Goal: Task Accomplishment & Management: Manage account settings

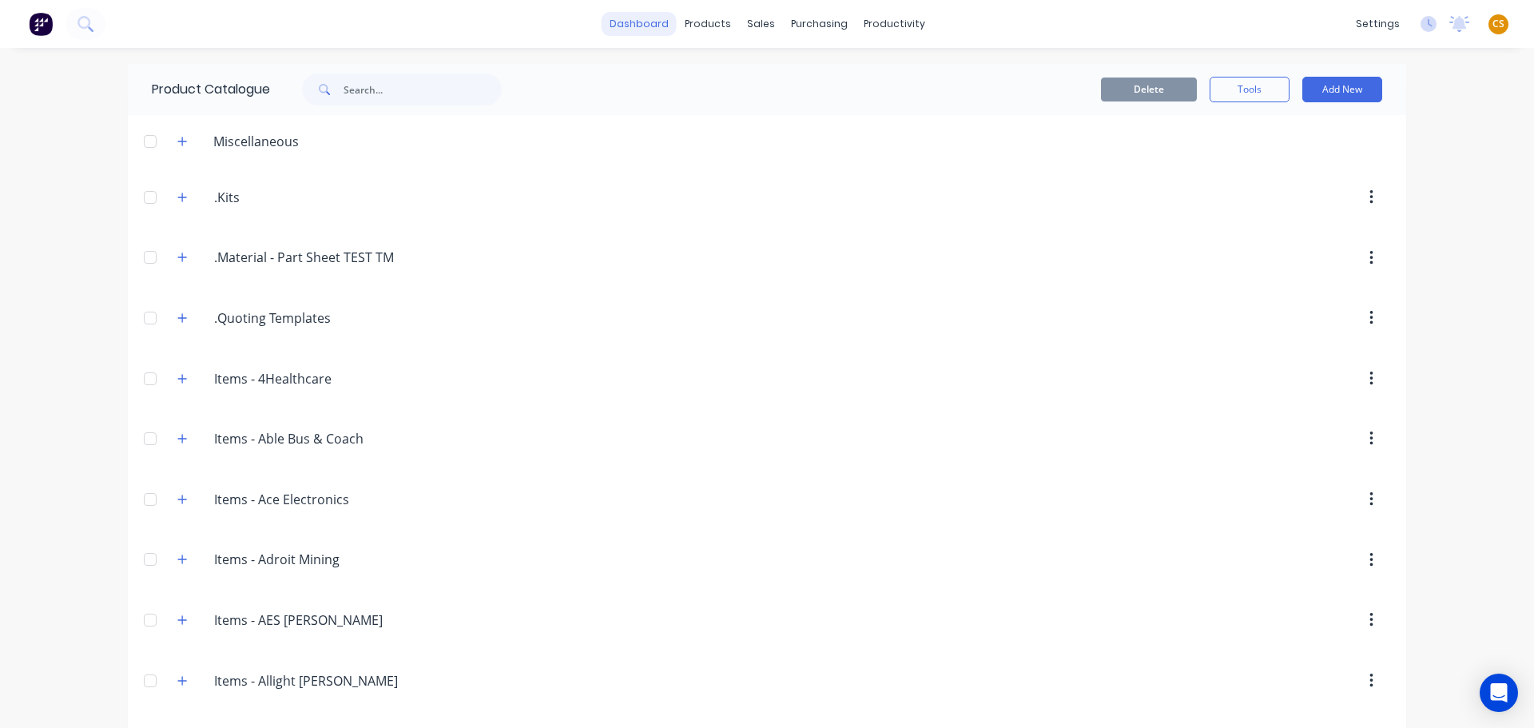
click at [618, 27] on link "dashboard" at bounding box center [639, 24] width 75 height 24
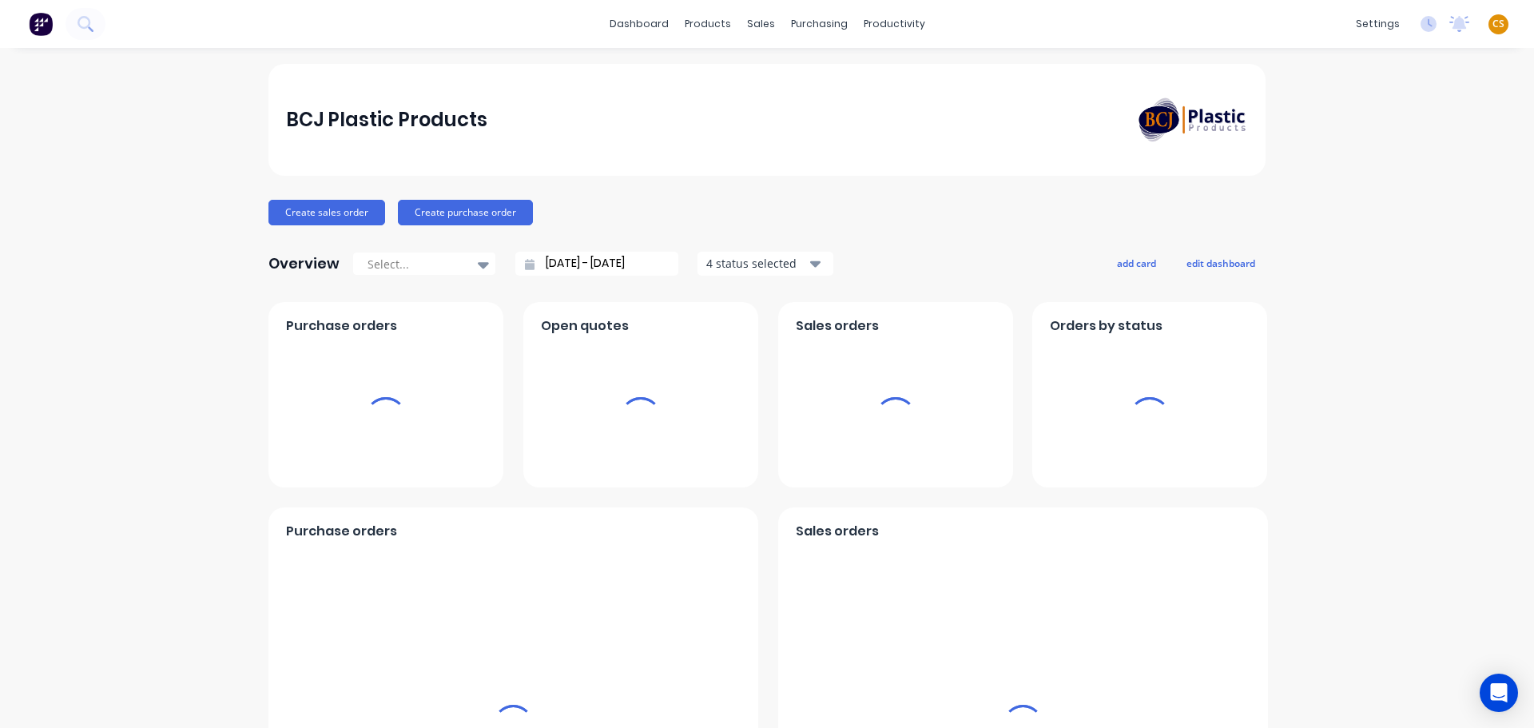
click at [1493, 23] on span "CS" at bounding box center [1499, 24] width 12 height 14
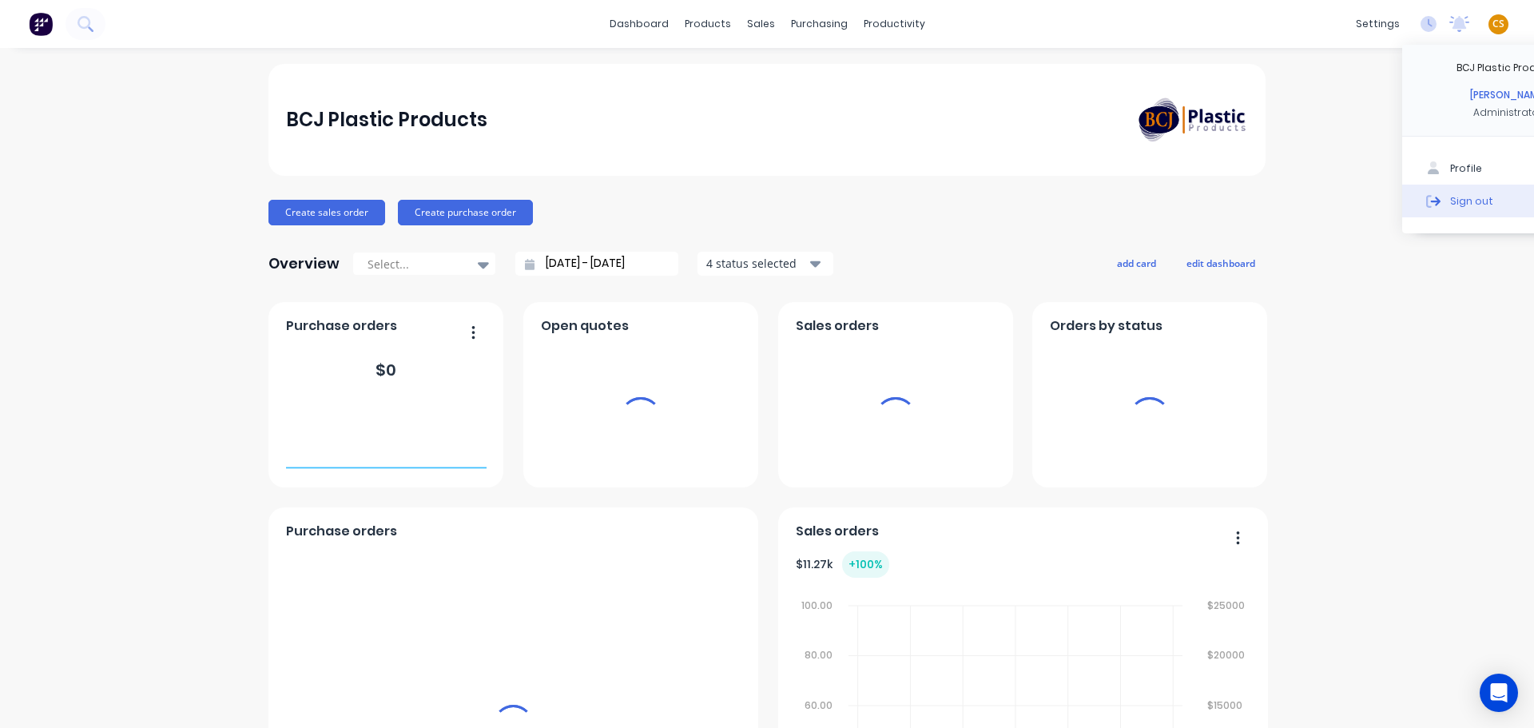
click at [1463, 200] on div "Sign out" at bounding box center [1472, 200] width 43 height 14
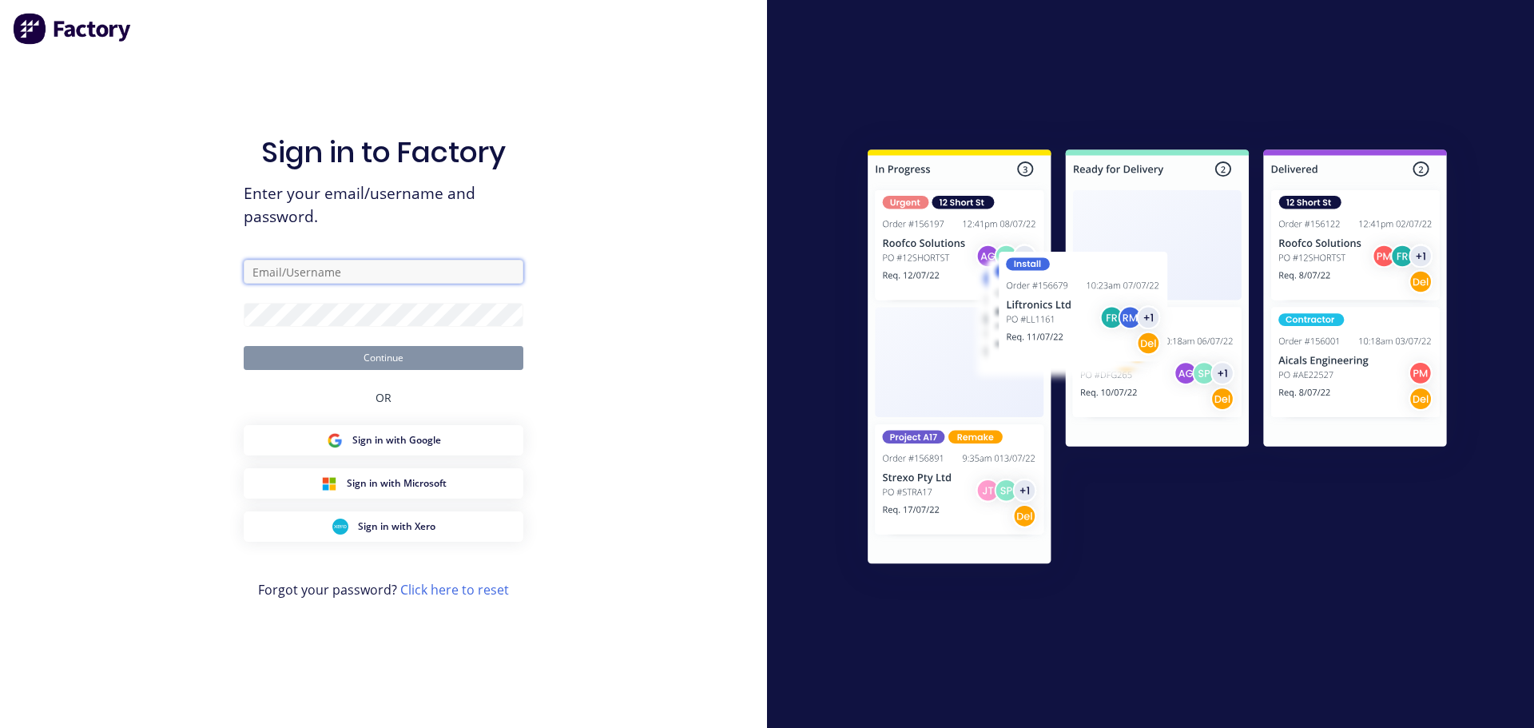
click at [363, 277] on input "text" at bounding box center [384, 272] width 280 height 24
type input "[PERSON_NAME][EMAIL_ADDRESS][DOMAIN_NAME]"
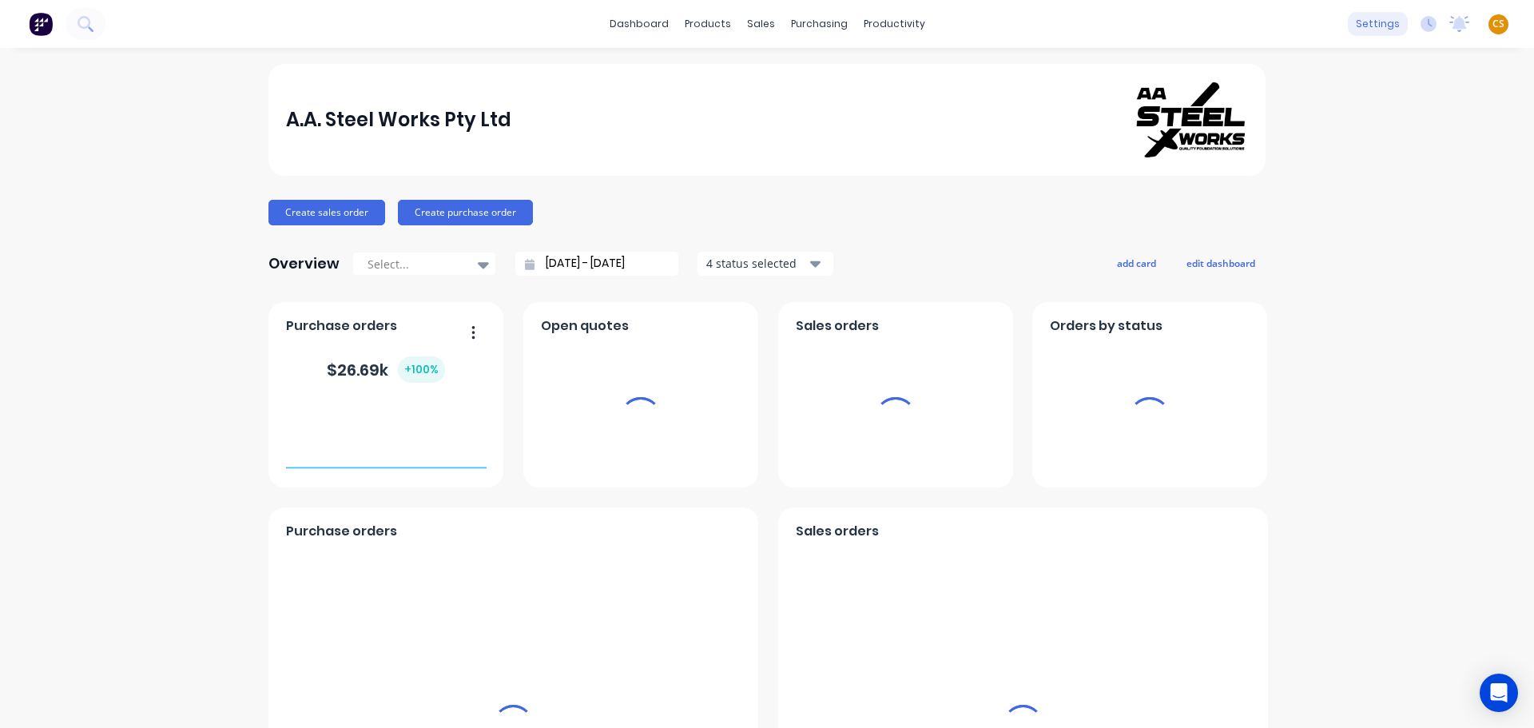
click at [1362, 25] on div "settings" at bounding box center [1378, 24] width 60 height 24
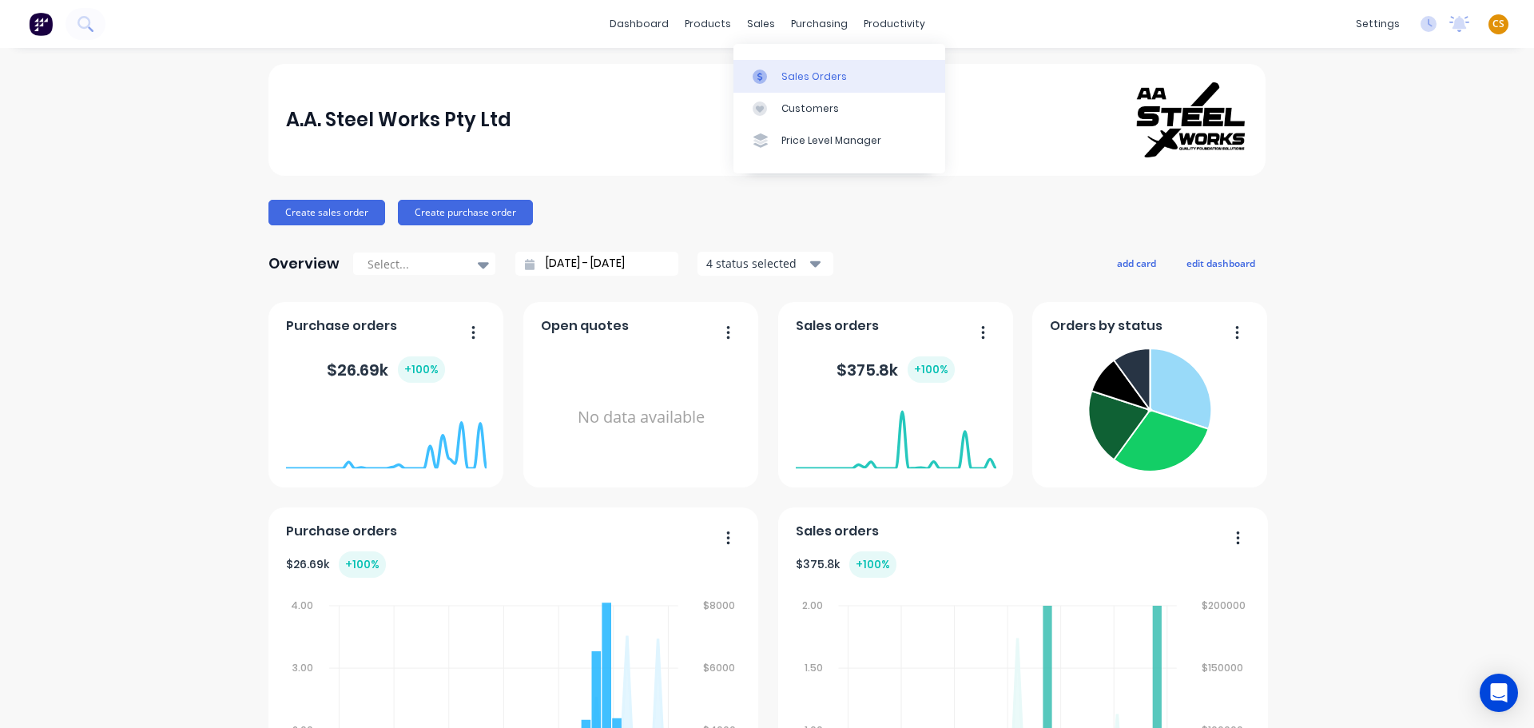
click at [794, 75] on div "Sales Orders" at bounding box center [815, 77] width 66 height 14
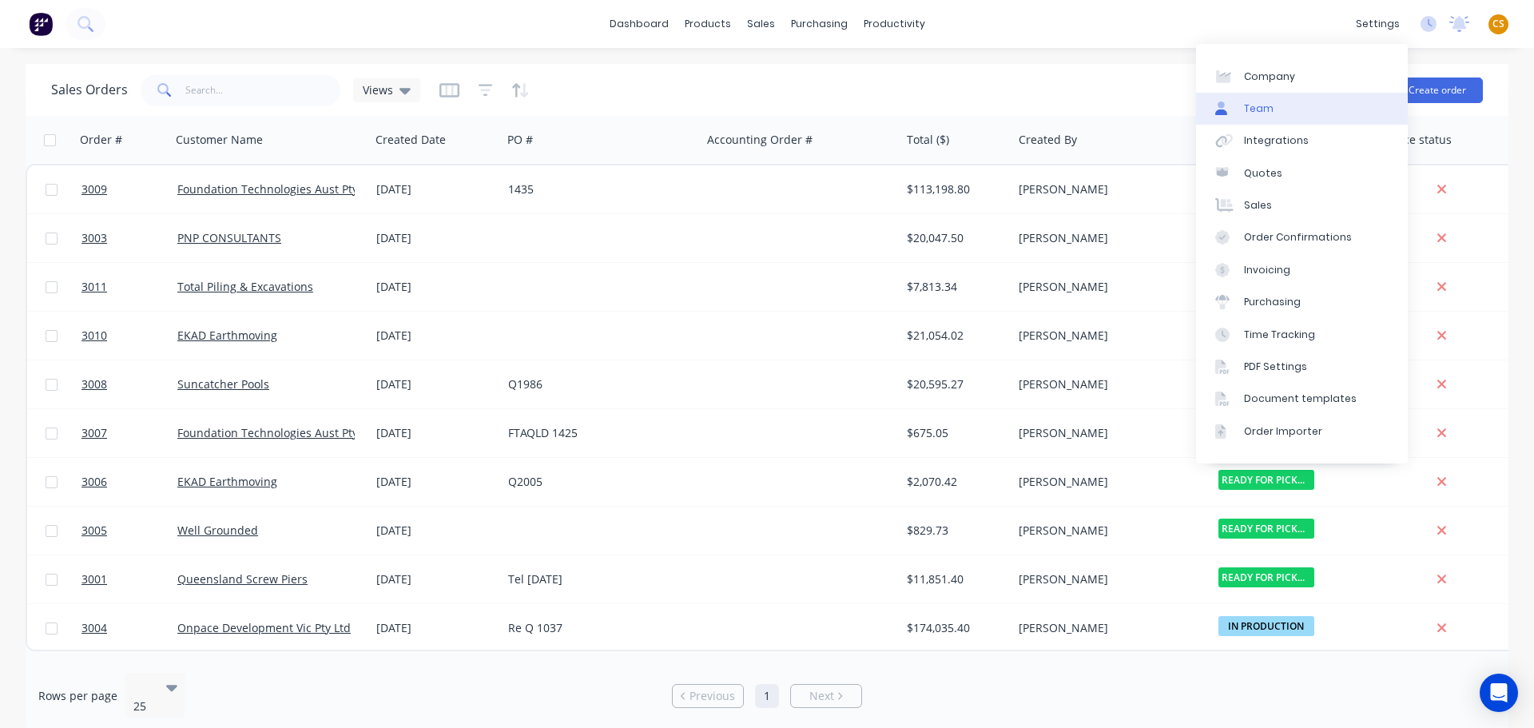
click at [1260, 104] on div "Team" at bounding box center [1259, 108] width 30 height 14
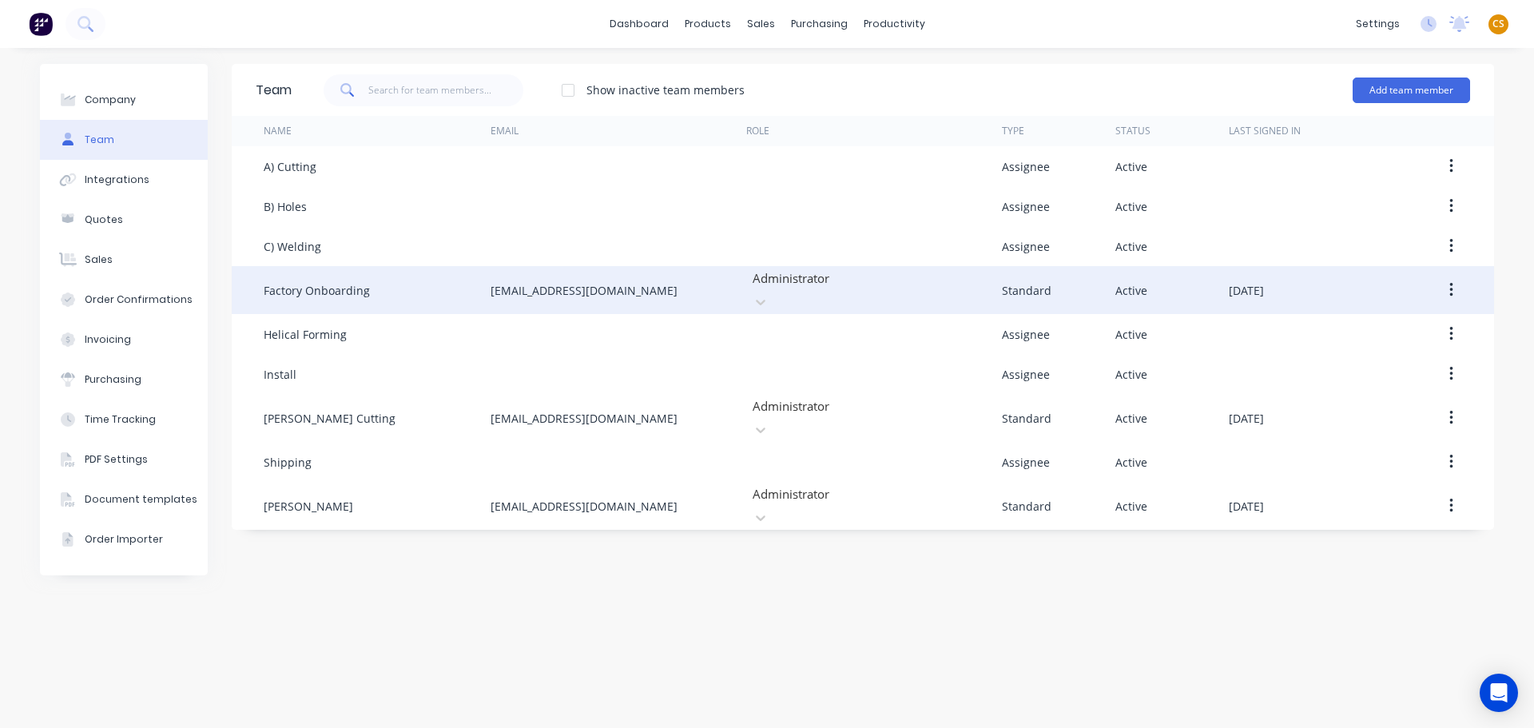
click at [1453, 285] on icon "button" at bounding box center [1451, 290] width 3 height 14
click at [1356, 390] on div "Delete" at bounding box center [1394, 395] width 123 height 23
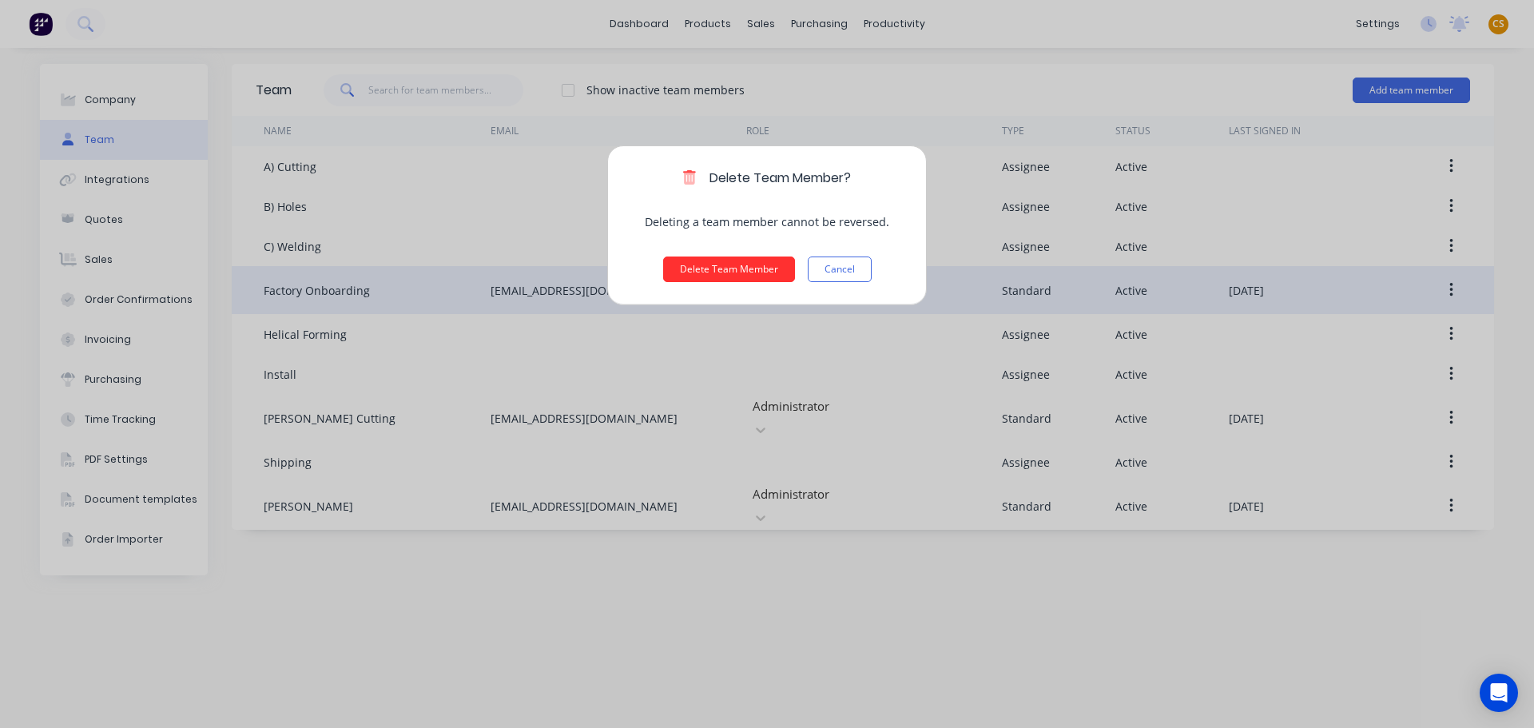
click at [696, 274] on button "Delete Team Member" at bounding box center [729, 270] width 132 height 26
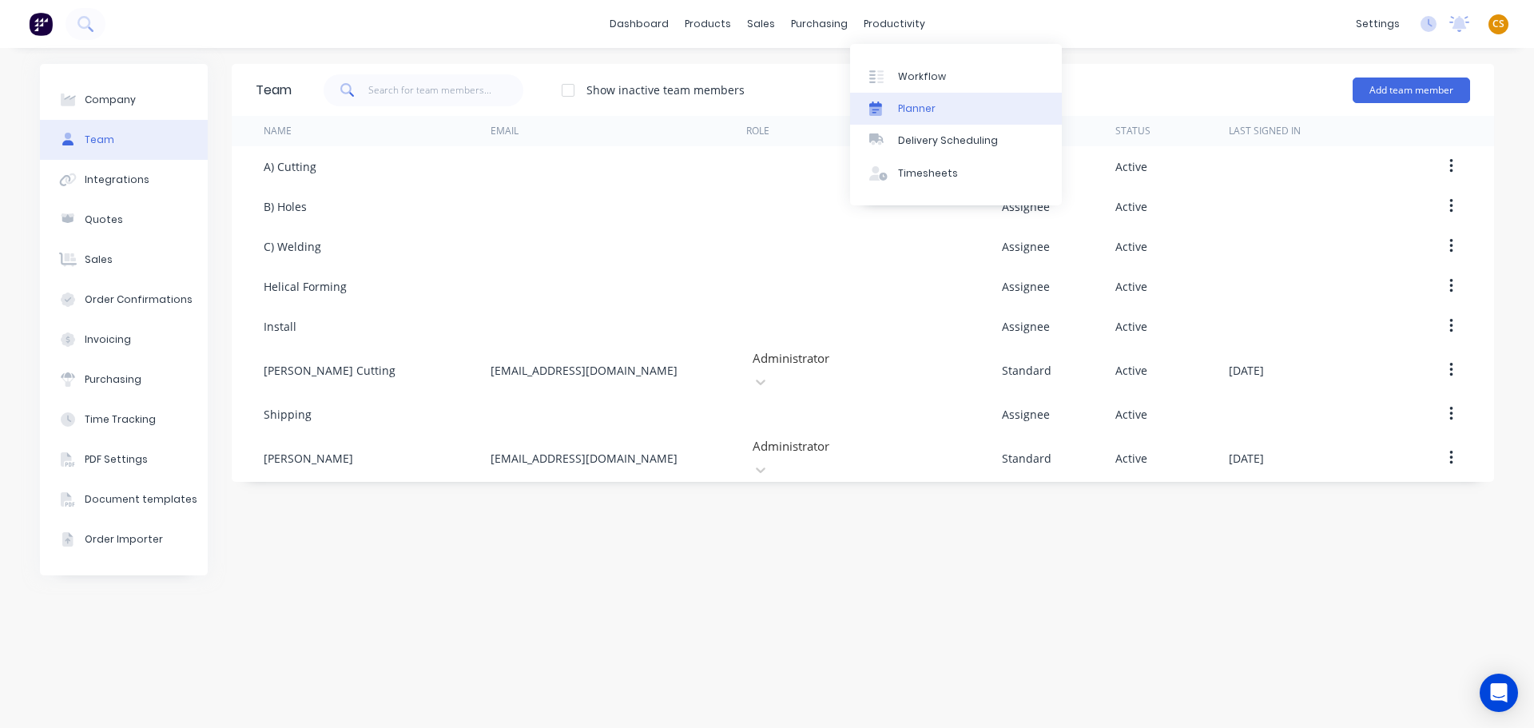
click at [937, 113] on link "Planner" at bounding box center [956, 109] width 212 height 32
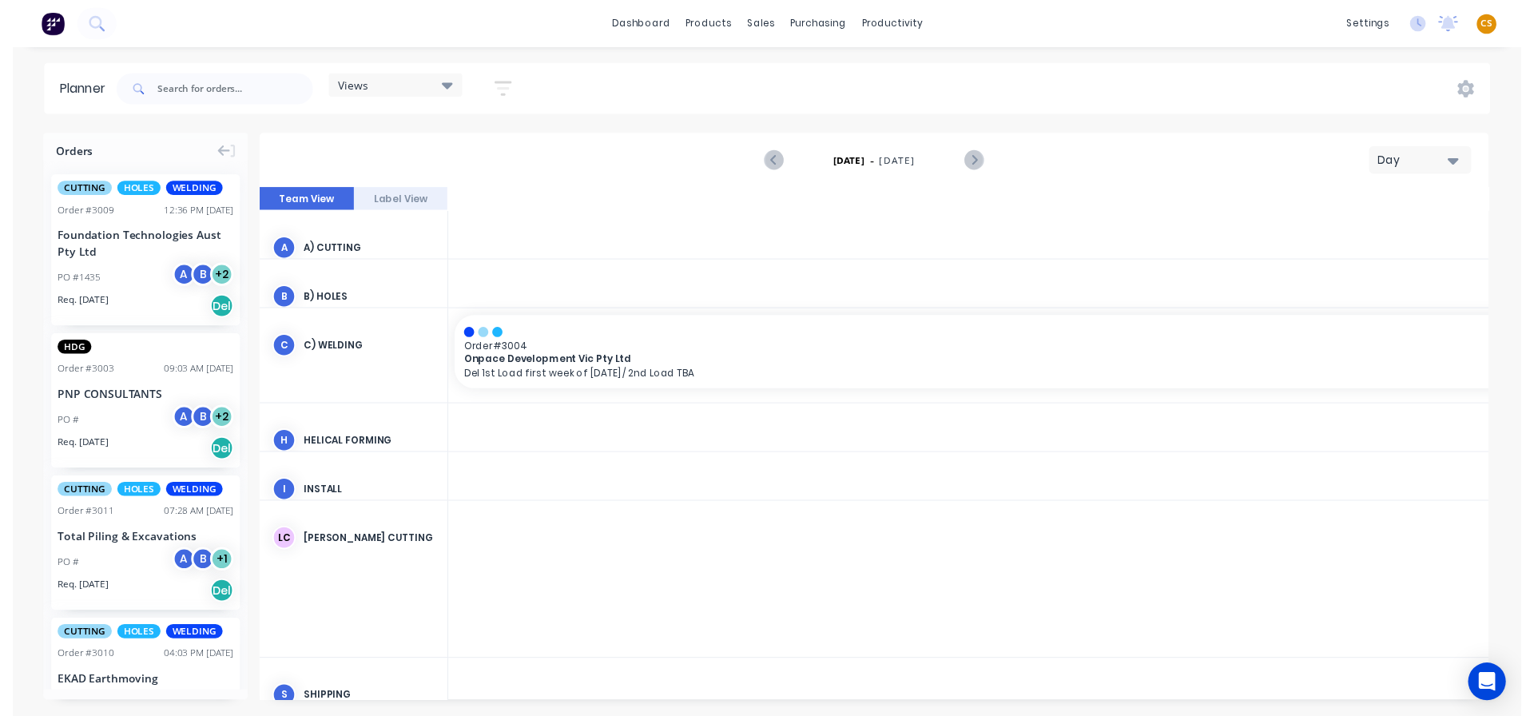
scroll to position [0, 3325]
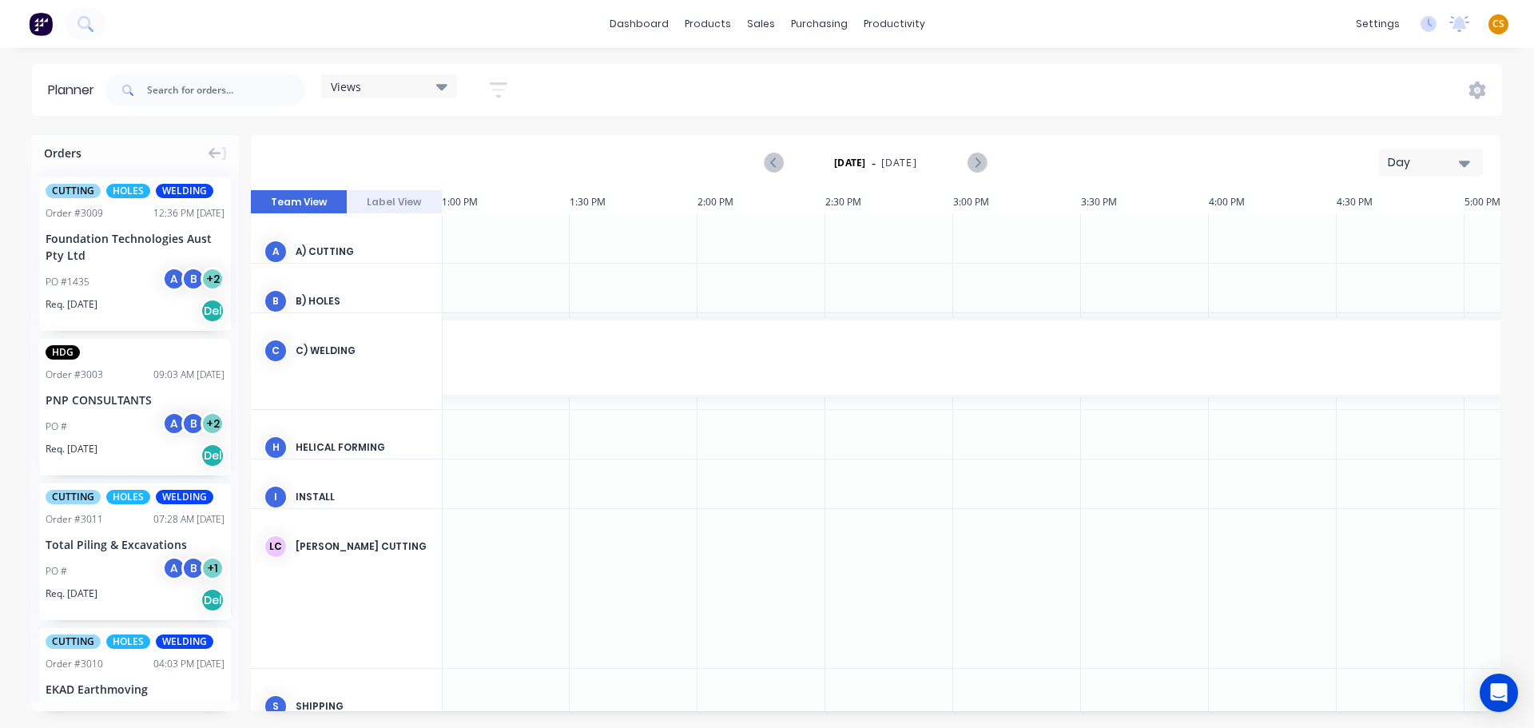
click at [417, 93] on div "Views" at bounding box center [389, 86] width 117 height 14
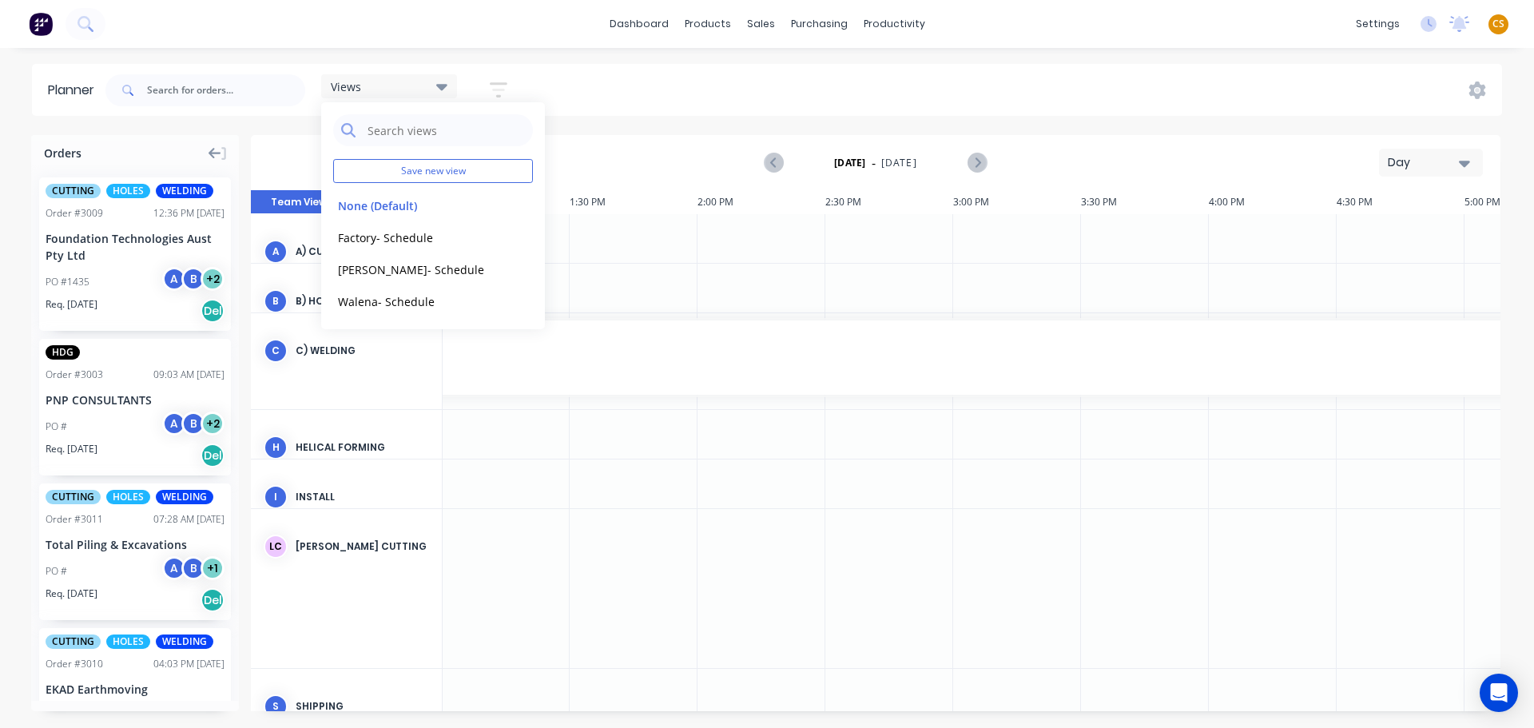
click at [213, 152] on icon at bounding box center [215, 153] width 13 height 14
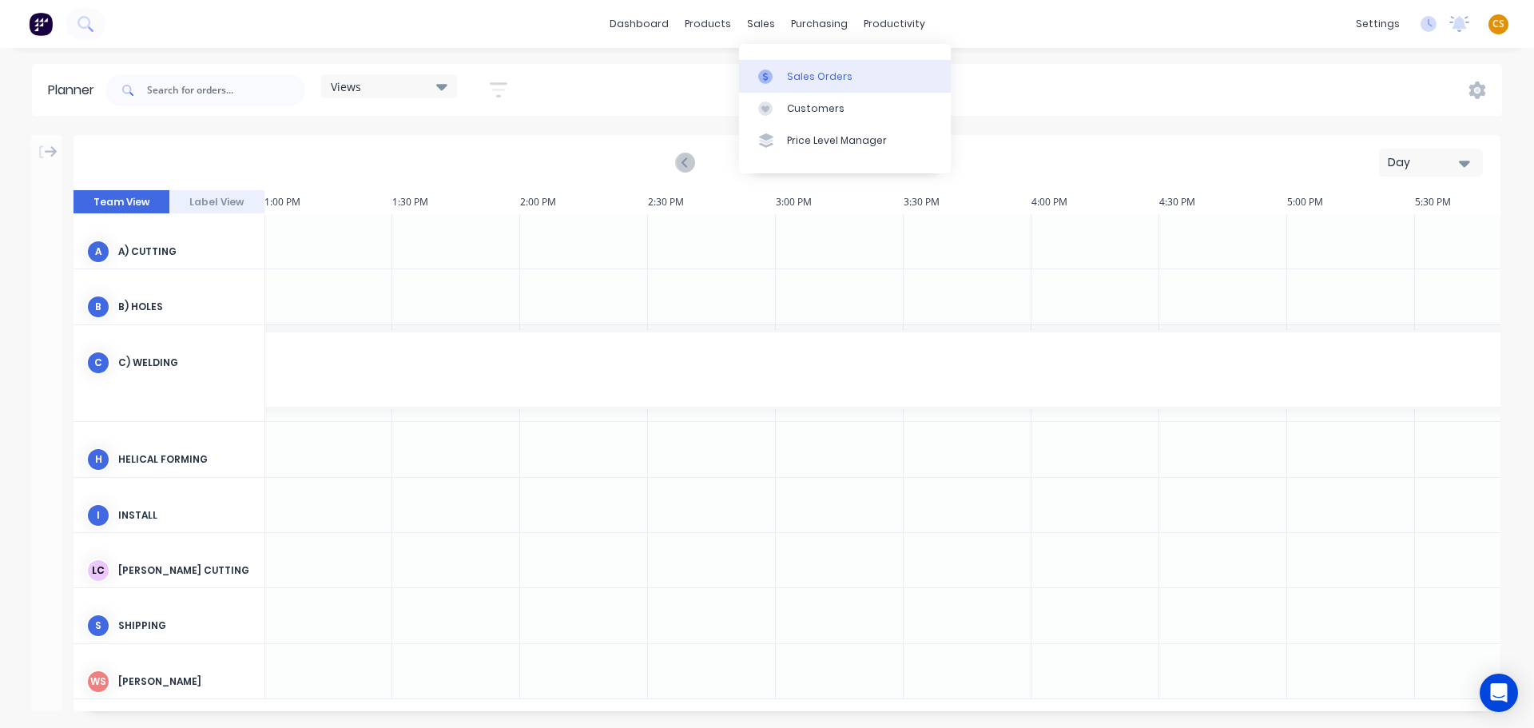
click at [818, 70] on div "Sales Orders" at bounding box center [820, 77] width 66 height 14
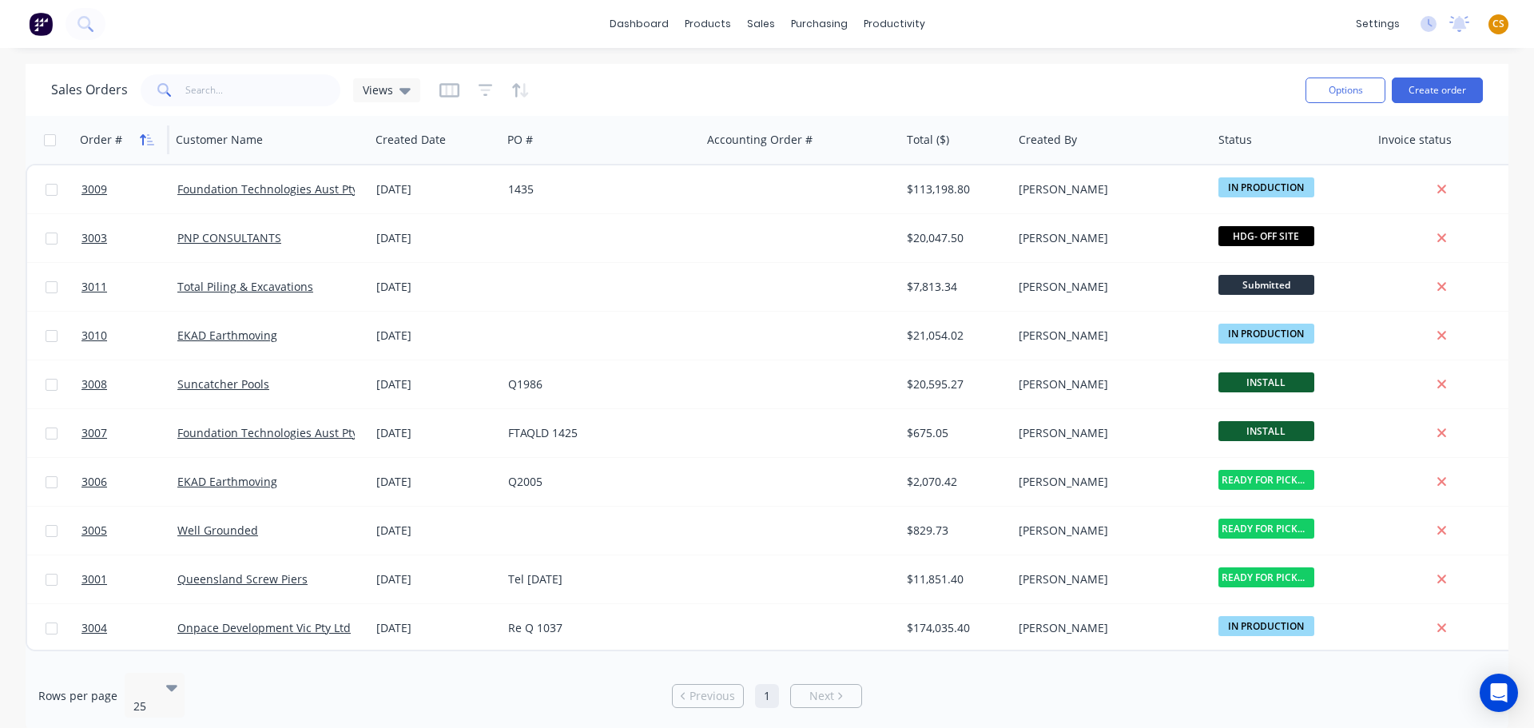
click at [142, 140] on icon "button" at bounding box center [143, 139] width 6 height 11
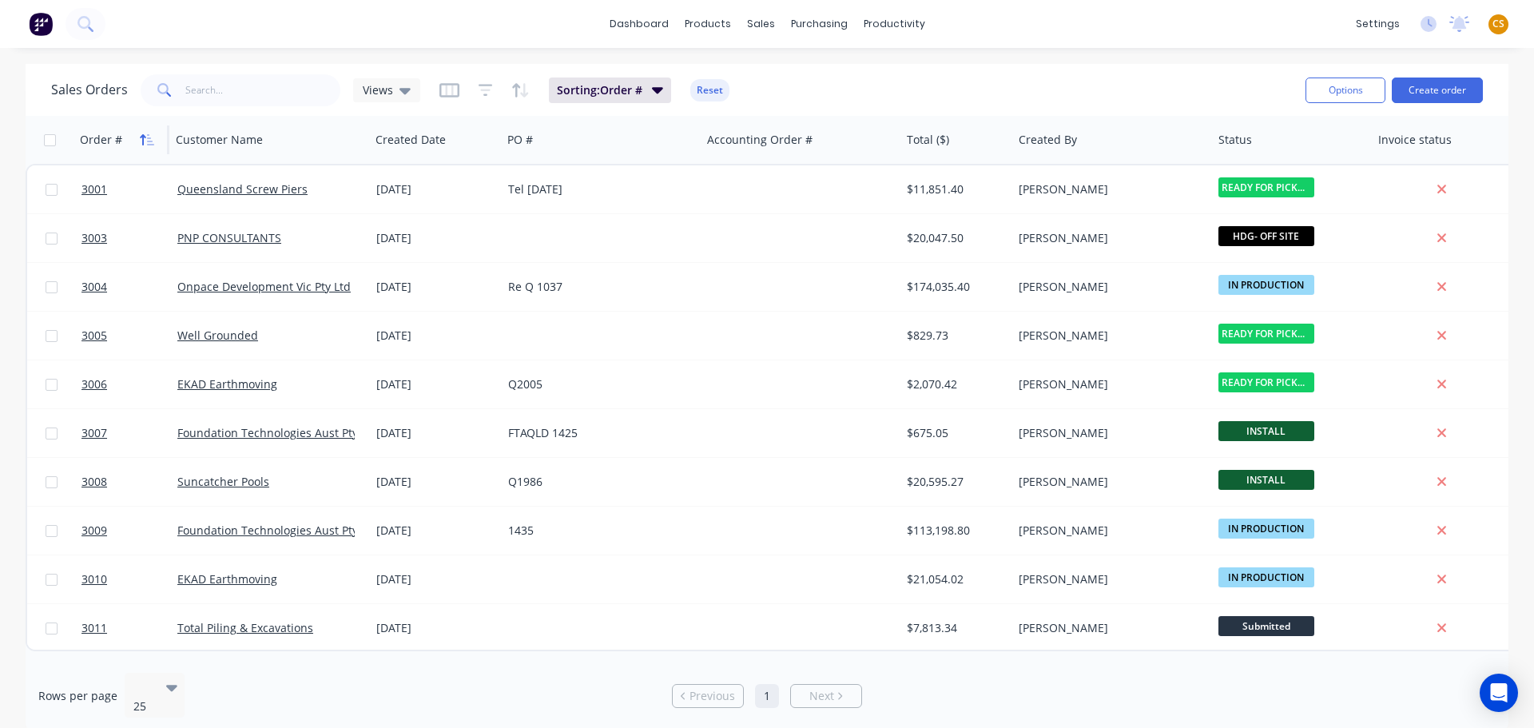
click at [140, 140] on icon "button" at bounding box center [147, 139] width 14 height 13
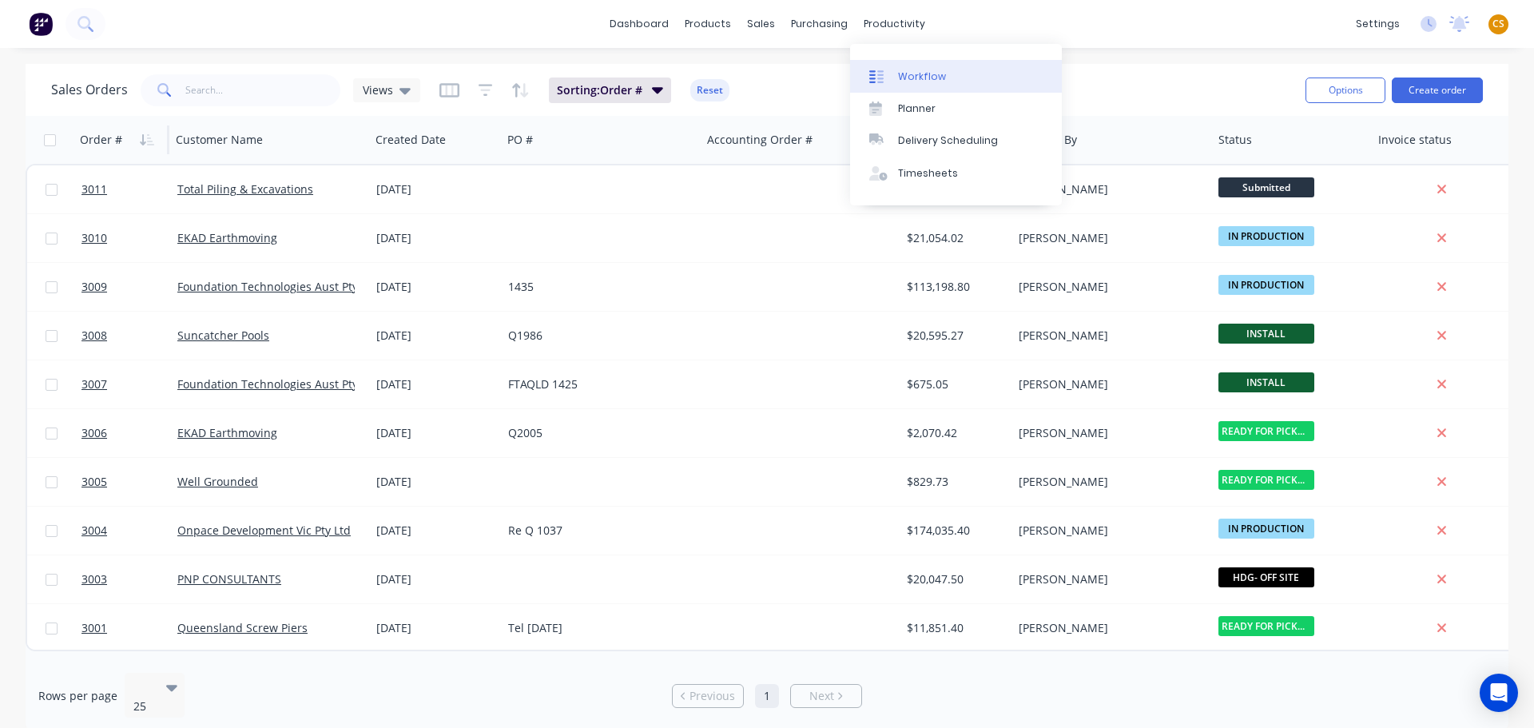
click at [922, 77] on div "Workflow" at bounding box center [922, 77] width 48 height 14
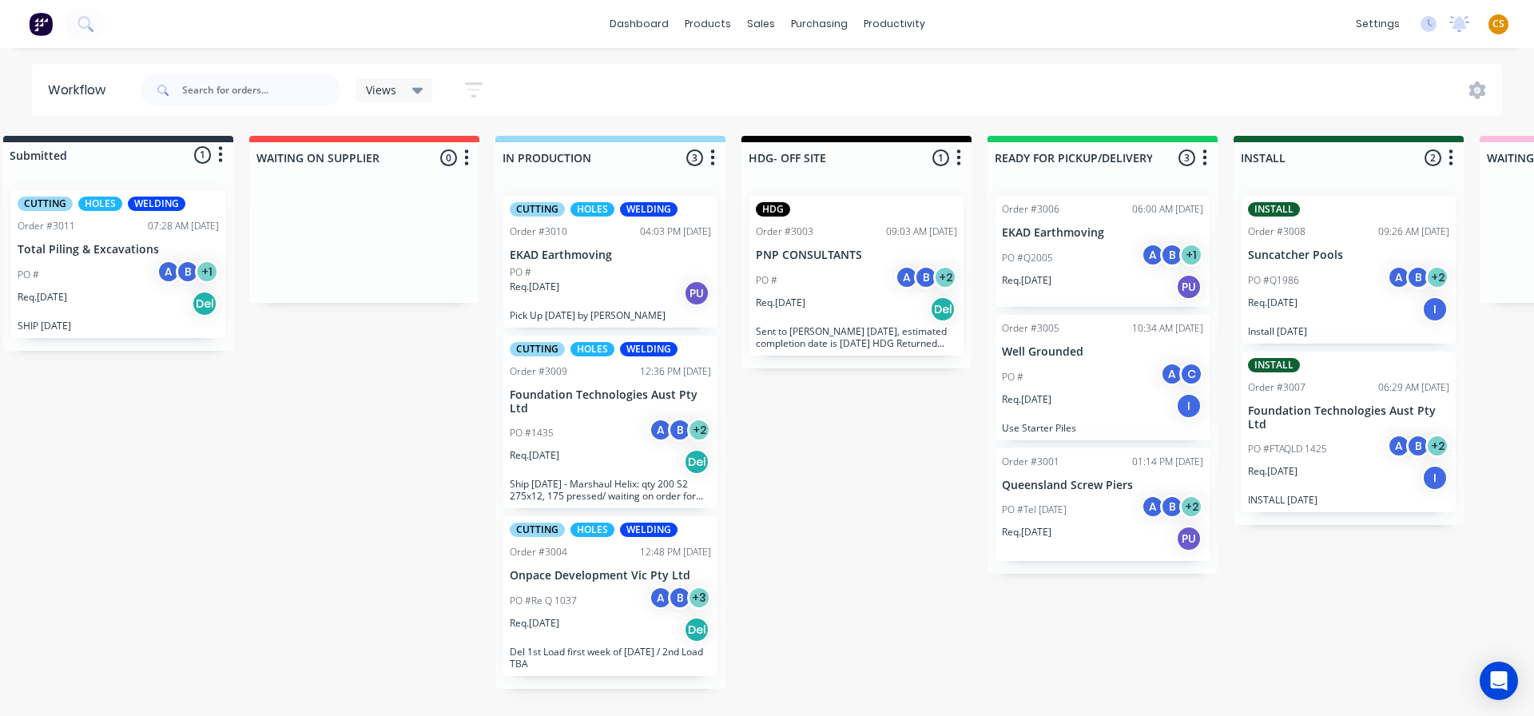
scroll to position [0, 21]
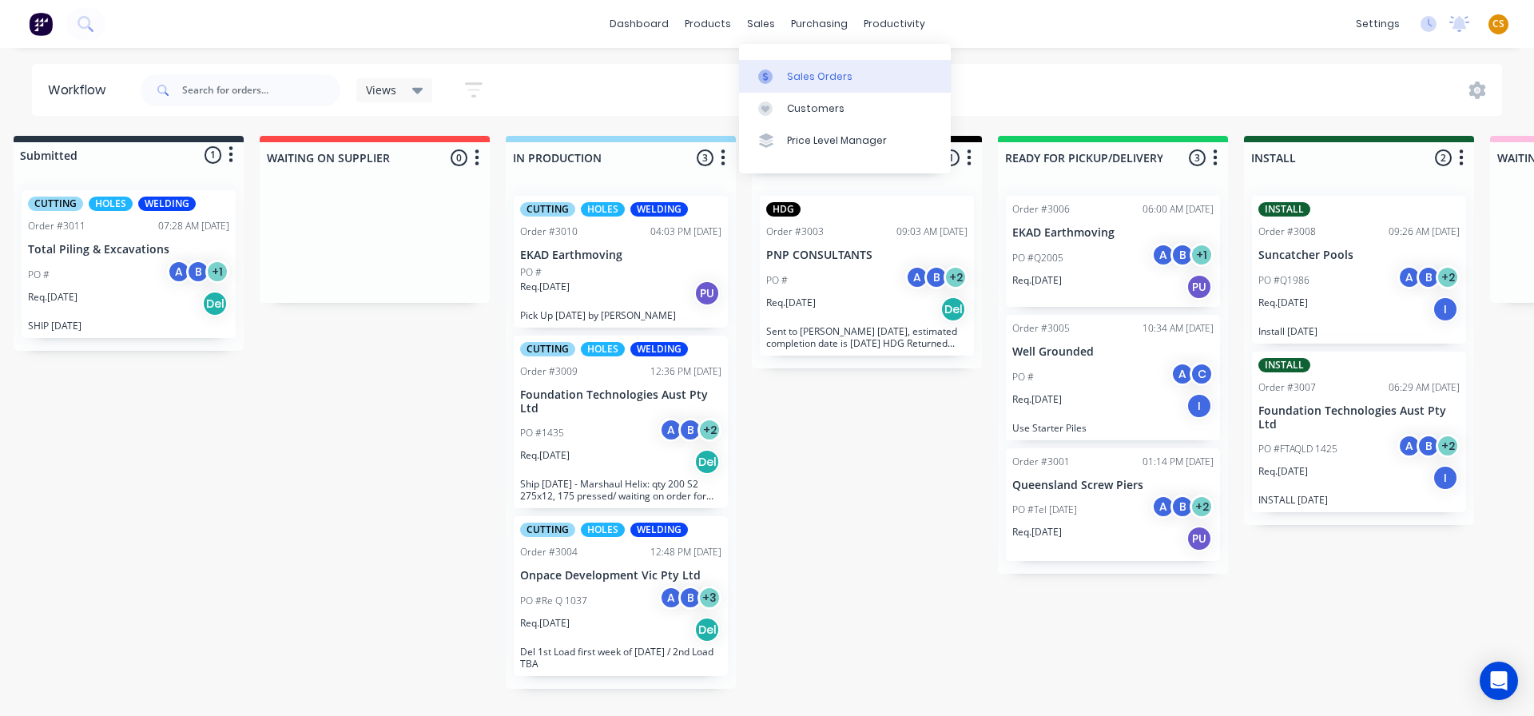
click at [811, 78] on div "Sales Orders" at bounding box center [820, 77] width 66 height 14
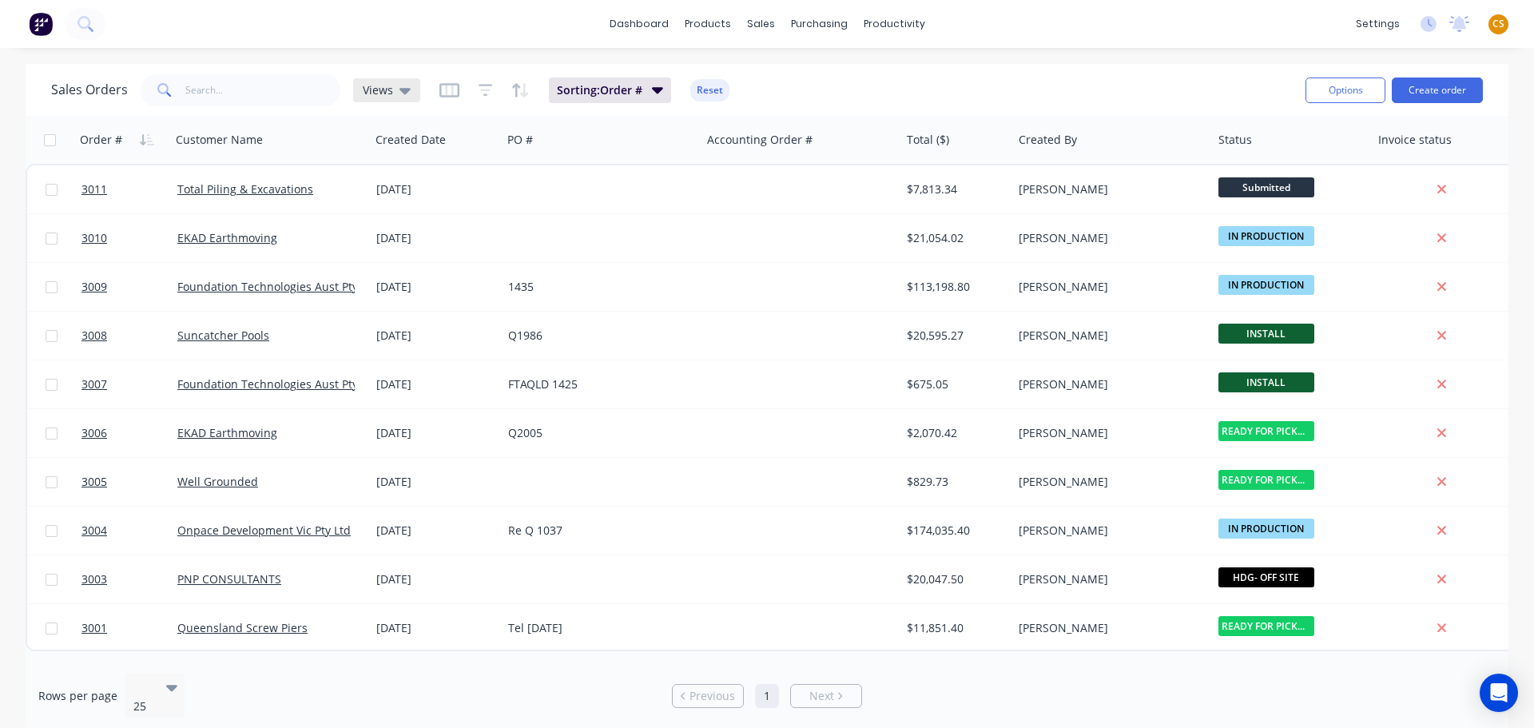
click at [400, 94] on icon at bounding box center [405, 91] width 11 height 18
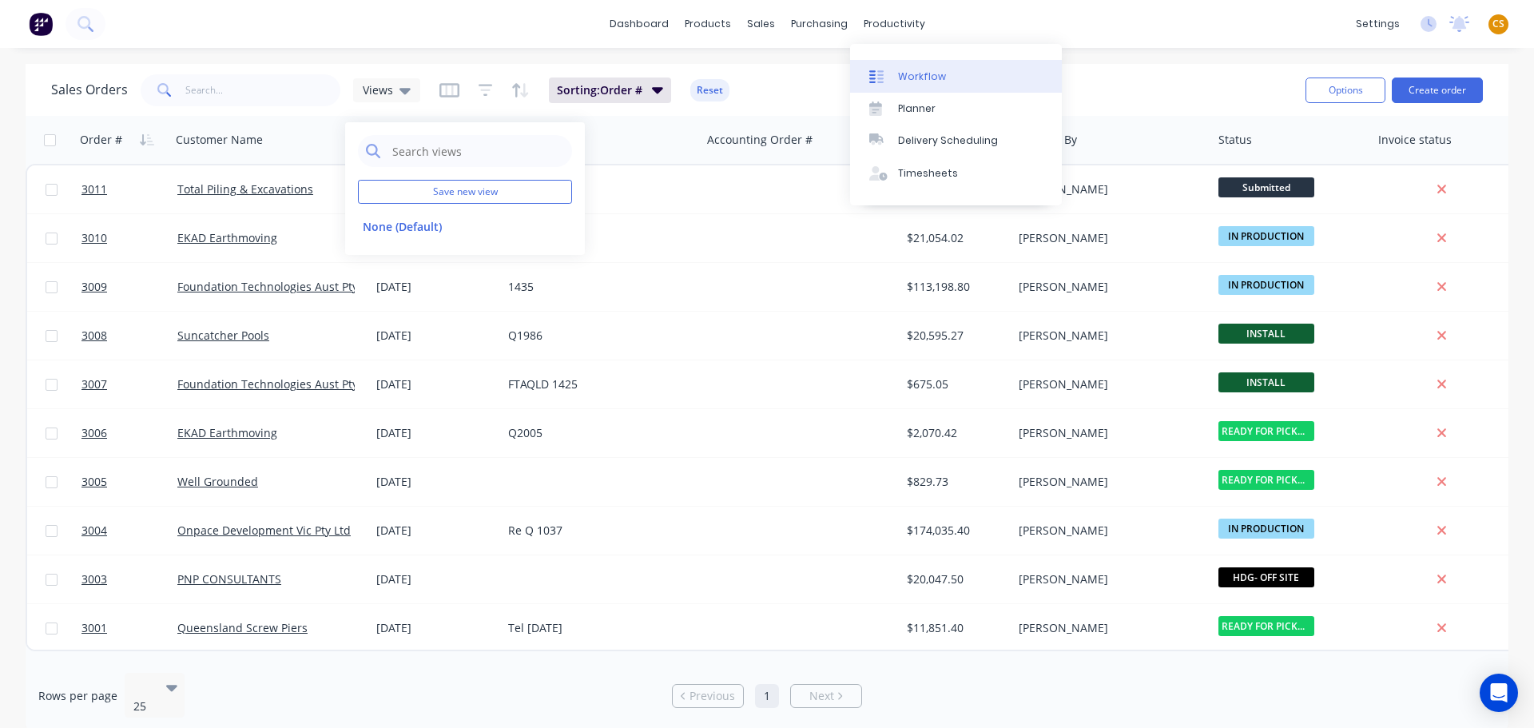
click at [948, 72] on link "Workflow" at bounding box center [956, 76] width 212 height 32
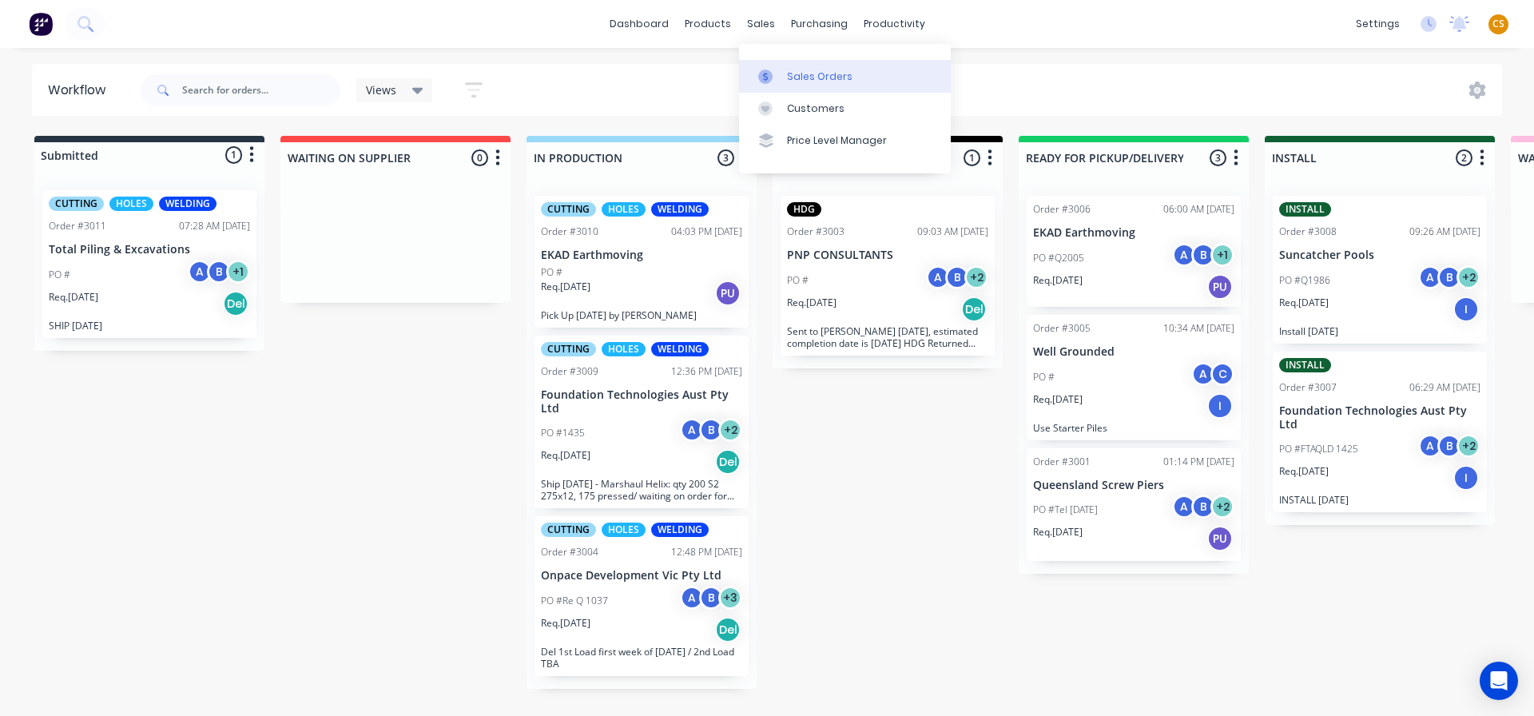
click at [794, 75] on div "Sales Orders" at bounding box center [820, 77] width 66 height 14
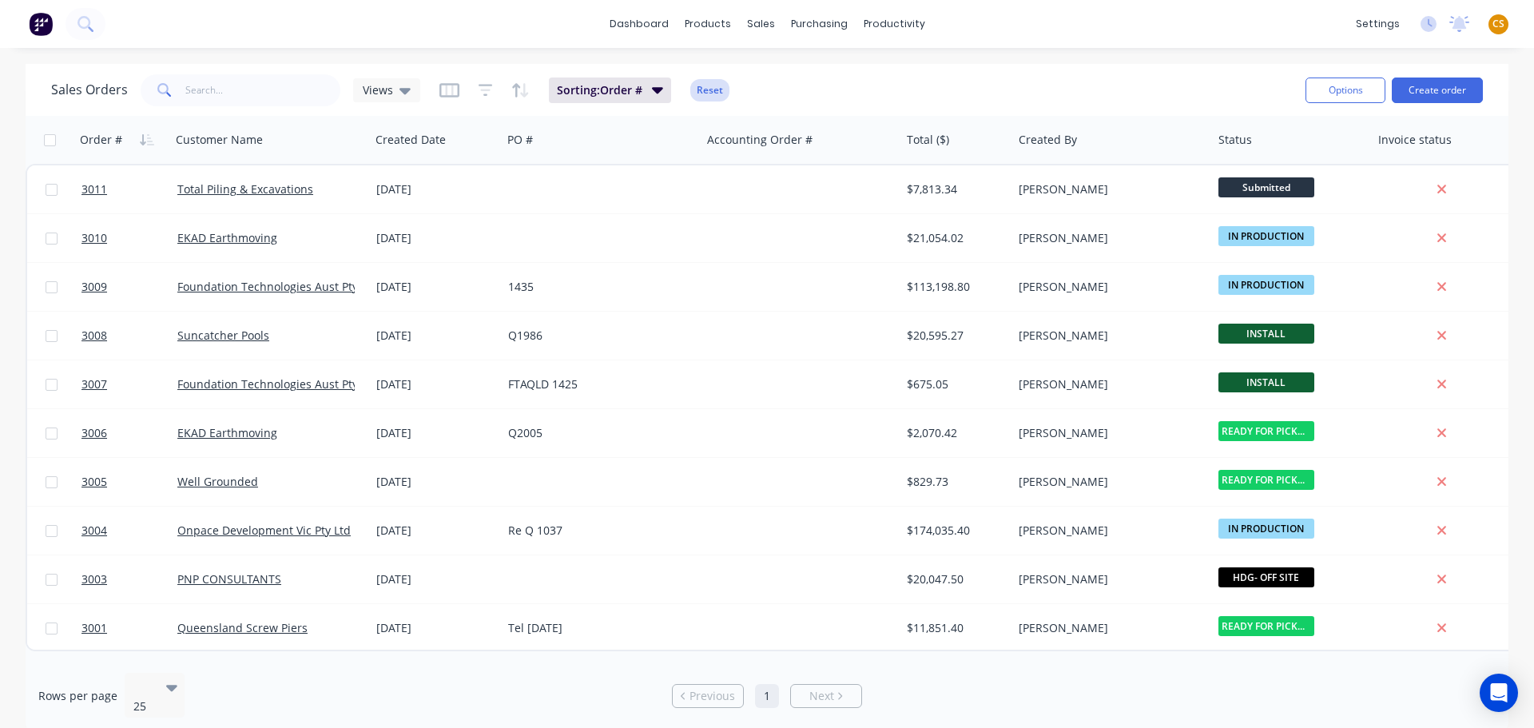
click at [700, 91] on button "Reset" at bounding box center [710, 90] width 39 height 22
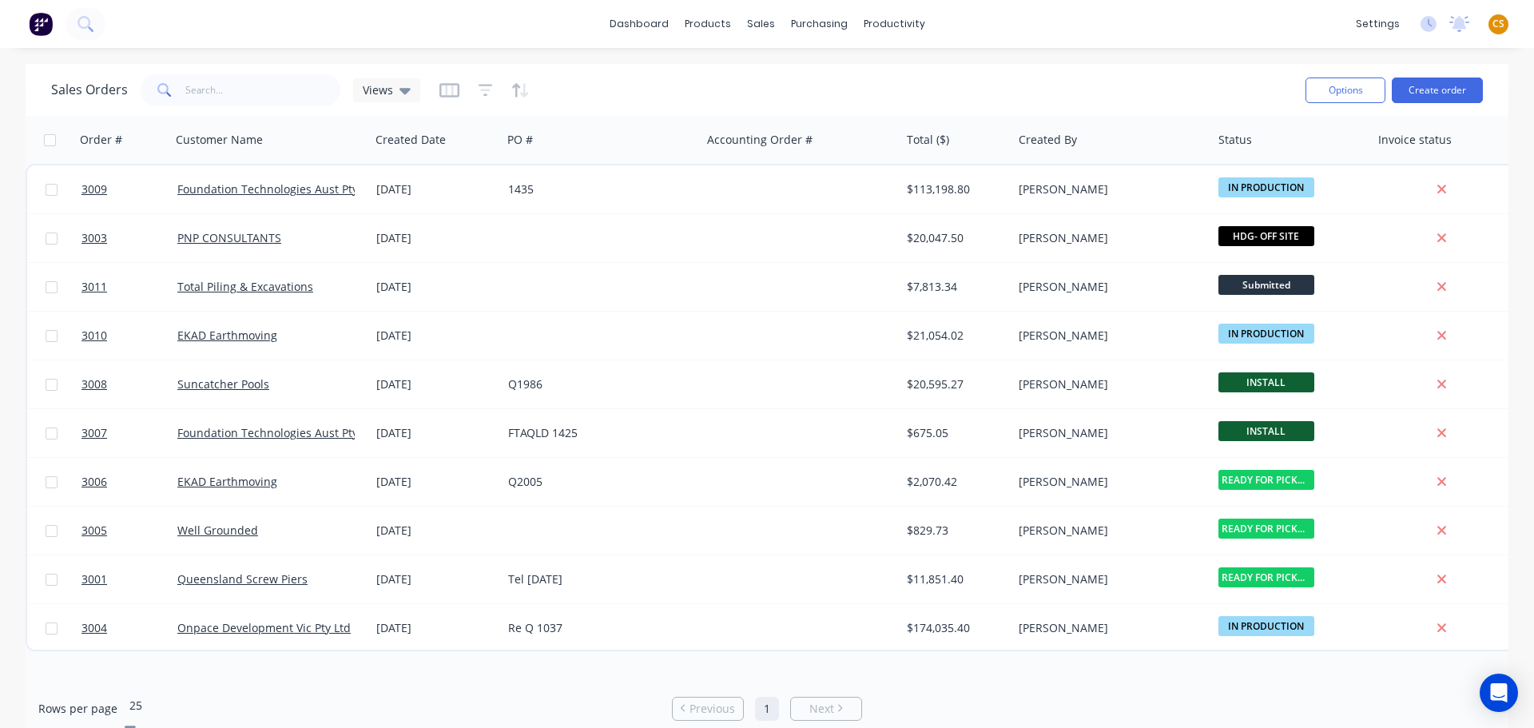
click at [157, 688] on div at bounding box center [244, 684] width 230 height 19
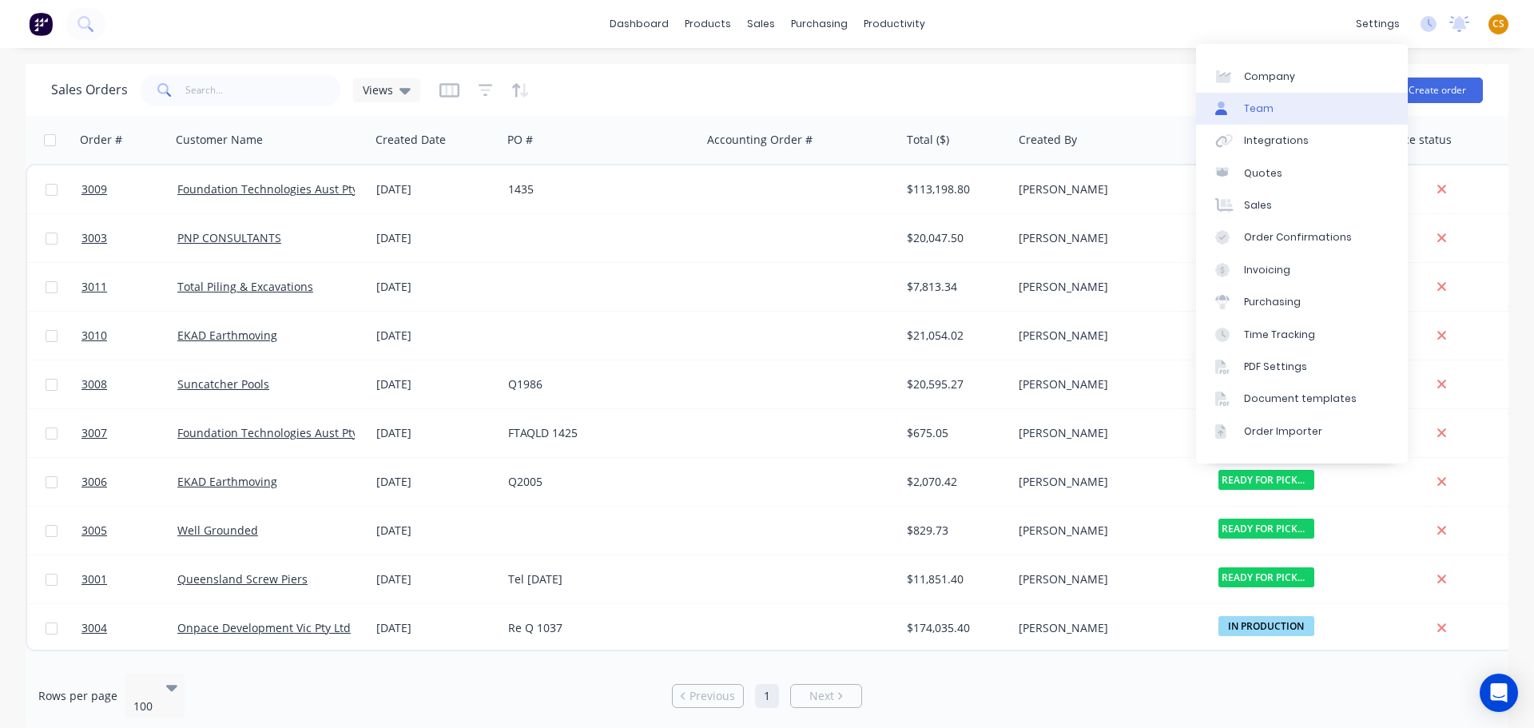
click at [1260, 113] on div "Team" at bounding box center [1259, 108] width 30 height 14
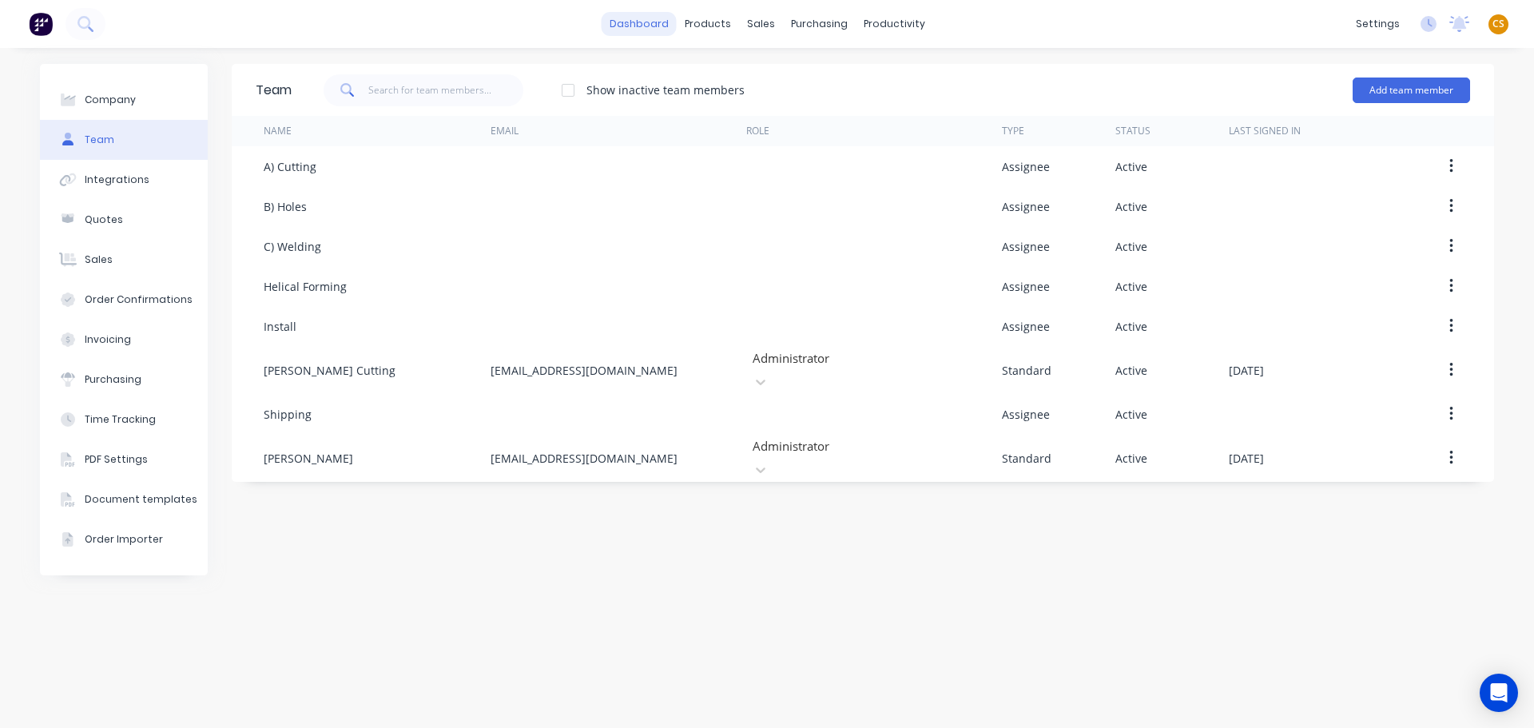
click at [633, 26] on link "dashboard" at bounding box center [639, 24] width 75 height 24
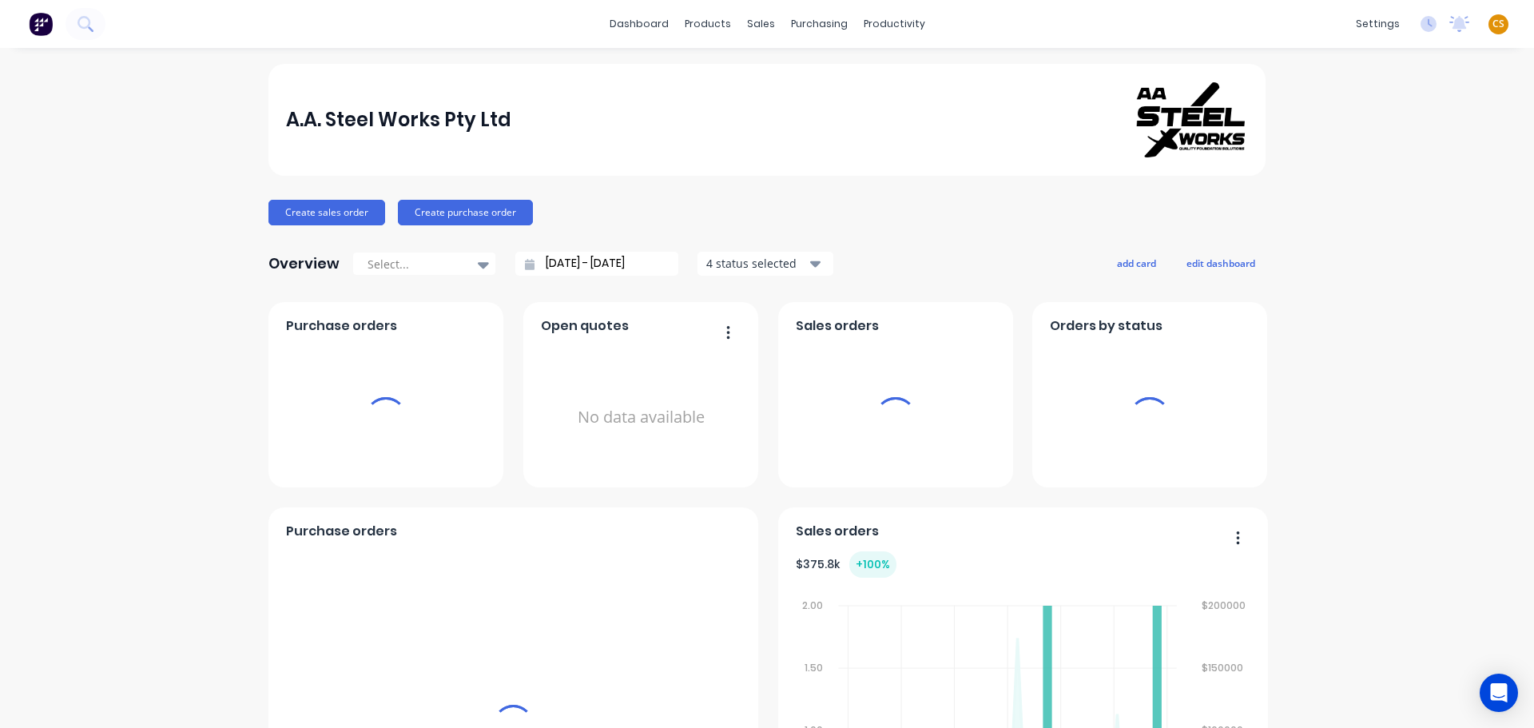
click at [1493, 24] on span "CS" at bounding box center [1499, 24] width 12 height 14
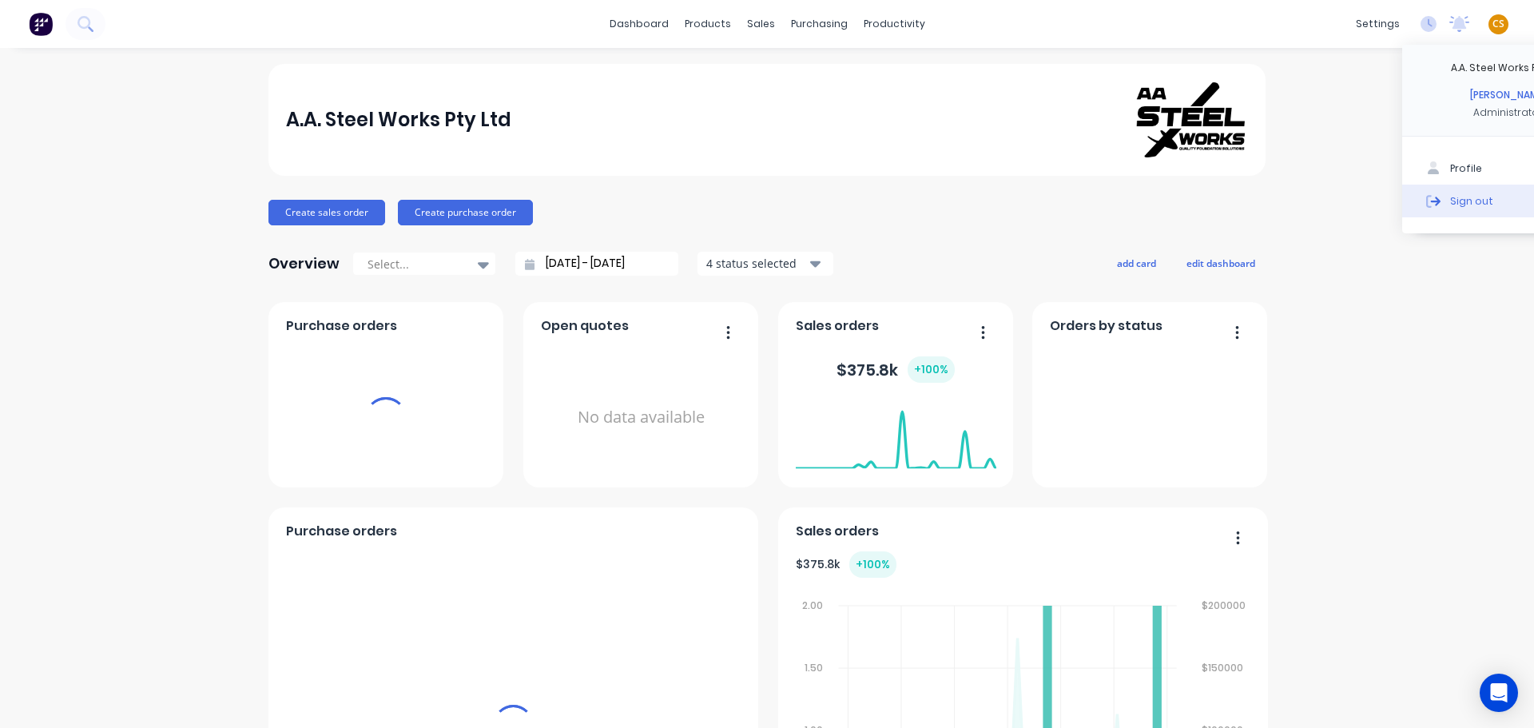
click at [1450, 197] on button "Sign out" at bounding box center [1509, 201] width 212 height 32
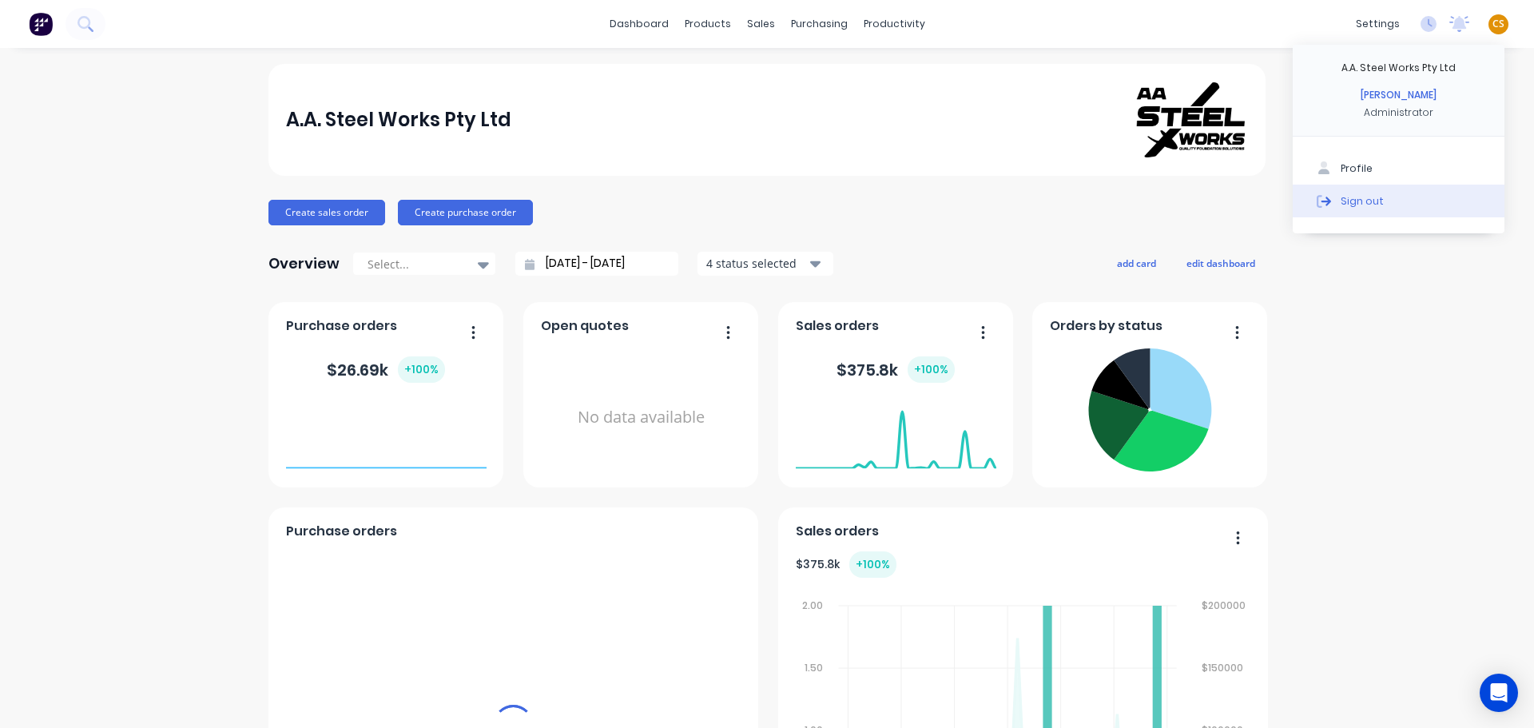
click at [1367, 205] on button "Sign out" at bounding box center [1399, 201] width 212 height 32
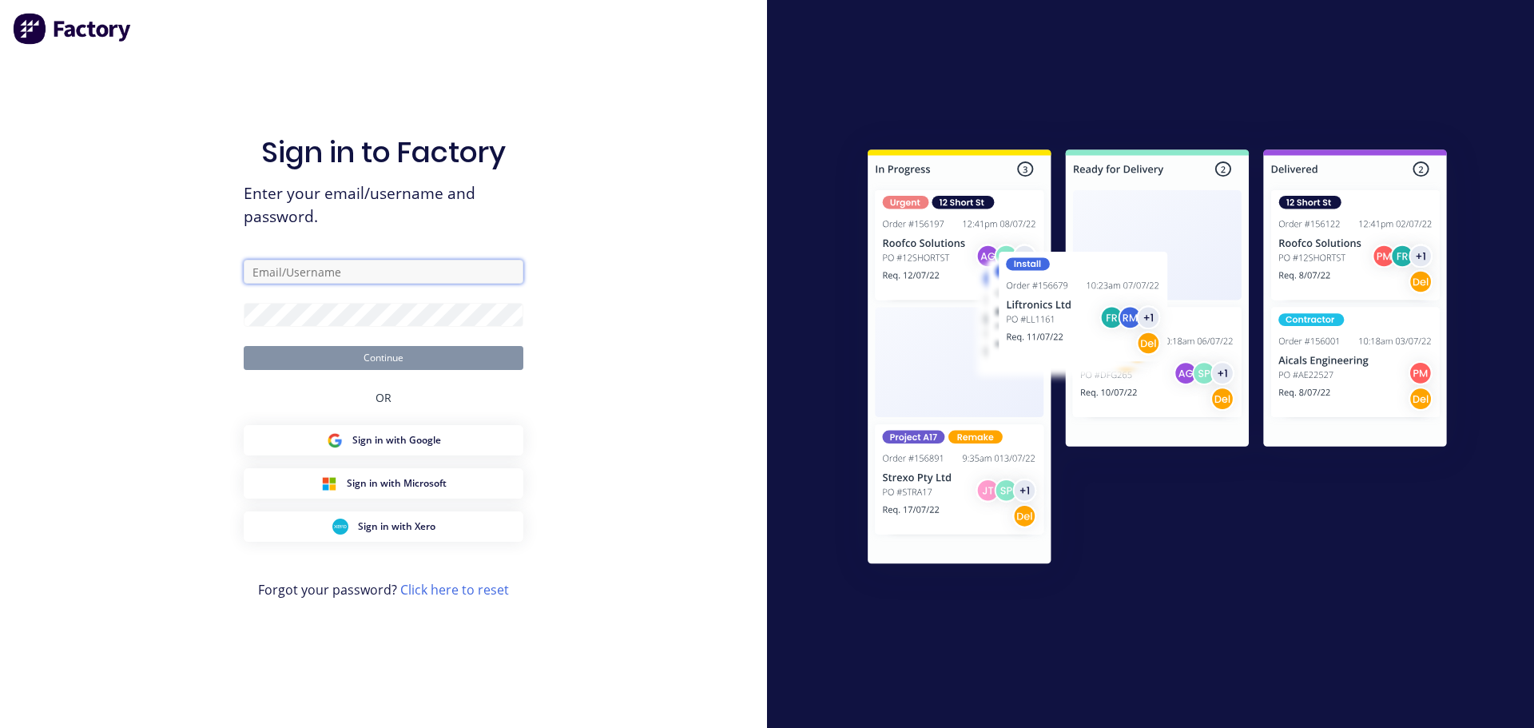
click at [334, 275] on input "text" at bounding box center [384, 272] width 280 height 24
type input "[PERSON_NAME][EMAIL_ADDRESS][DOMAIN_NAME]"
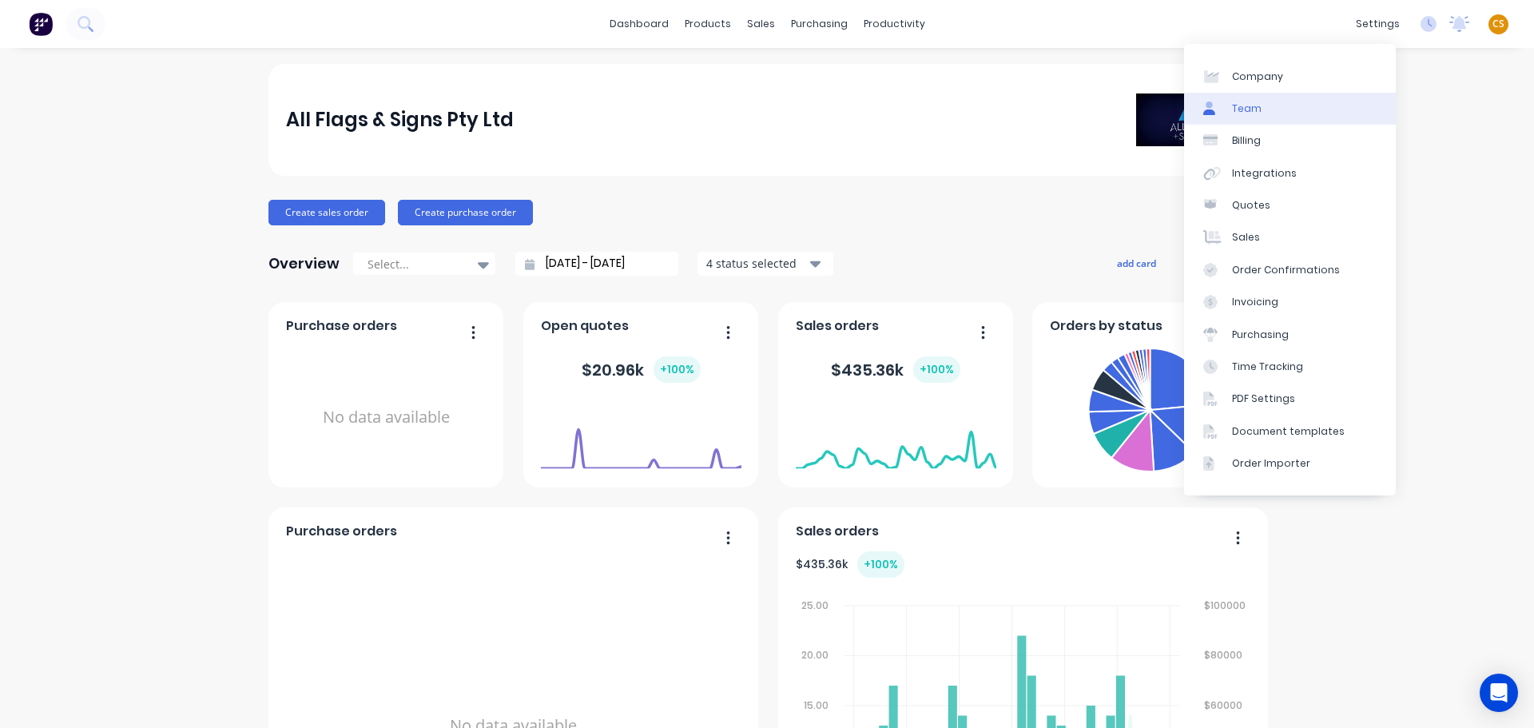
click at [1255, 111] on div "Team" at bounding box center [1247, 108] width 30 height 14
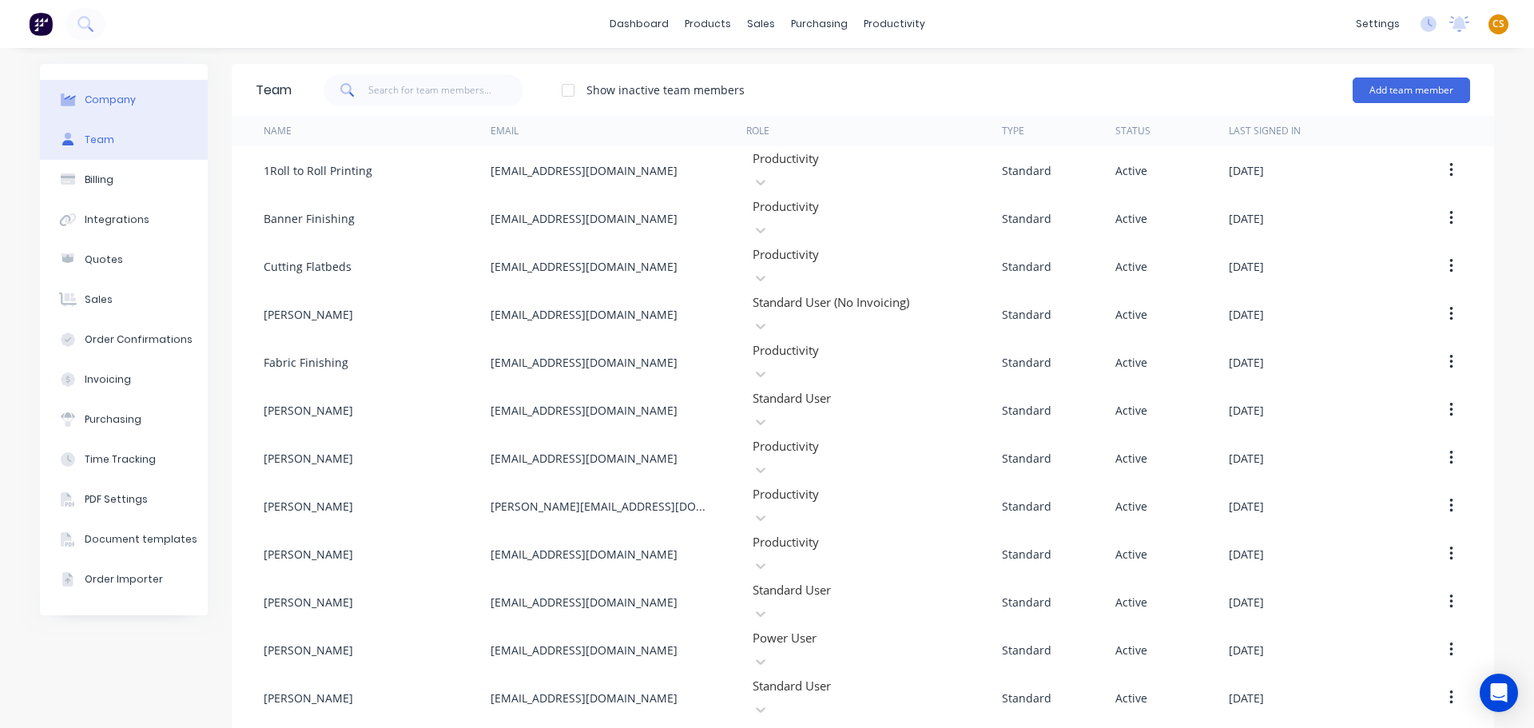
click at [125, 105] on div "Company" at bounding box center [110, 100] width 51 height 14
select select "AU"
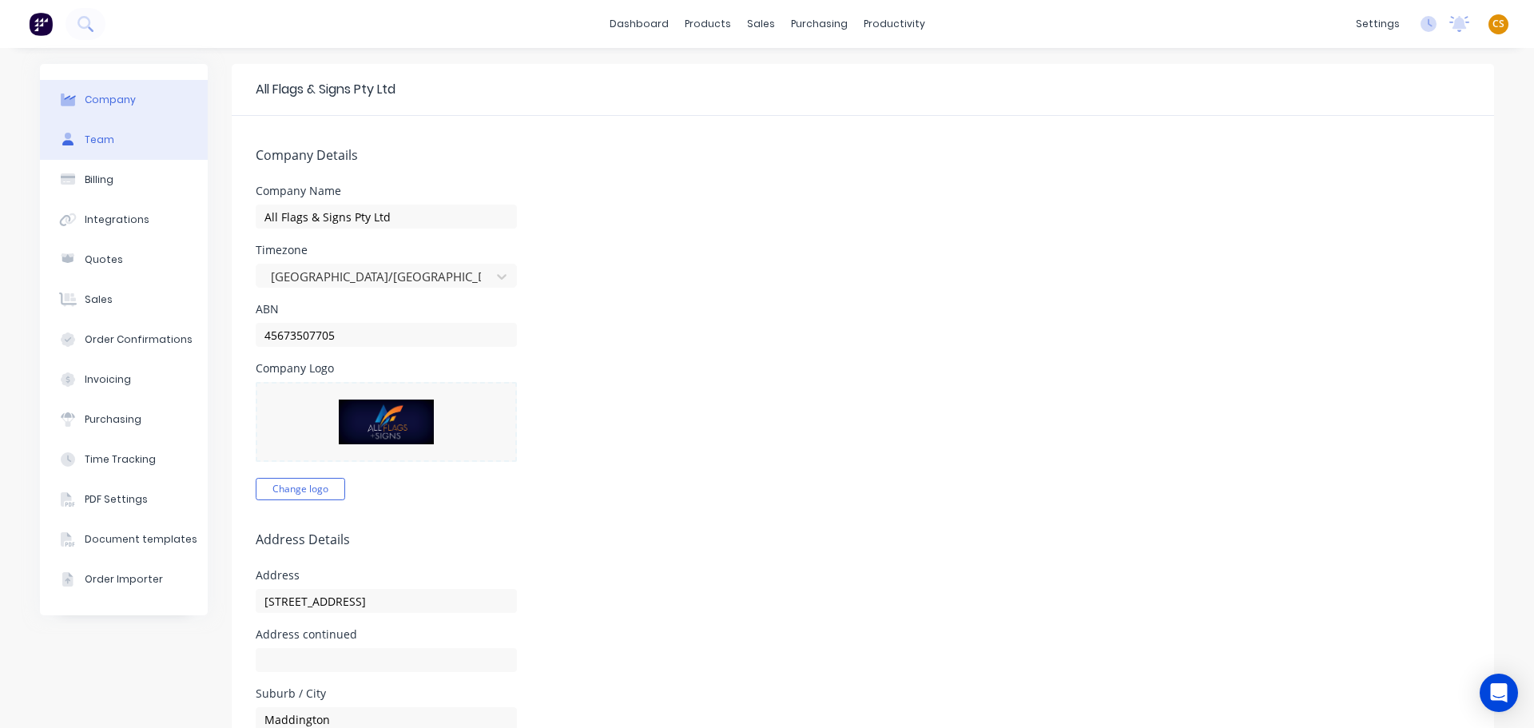
click at [112, 136] on button "Team" at bounding box center [124, 140] width 168 height 40
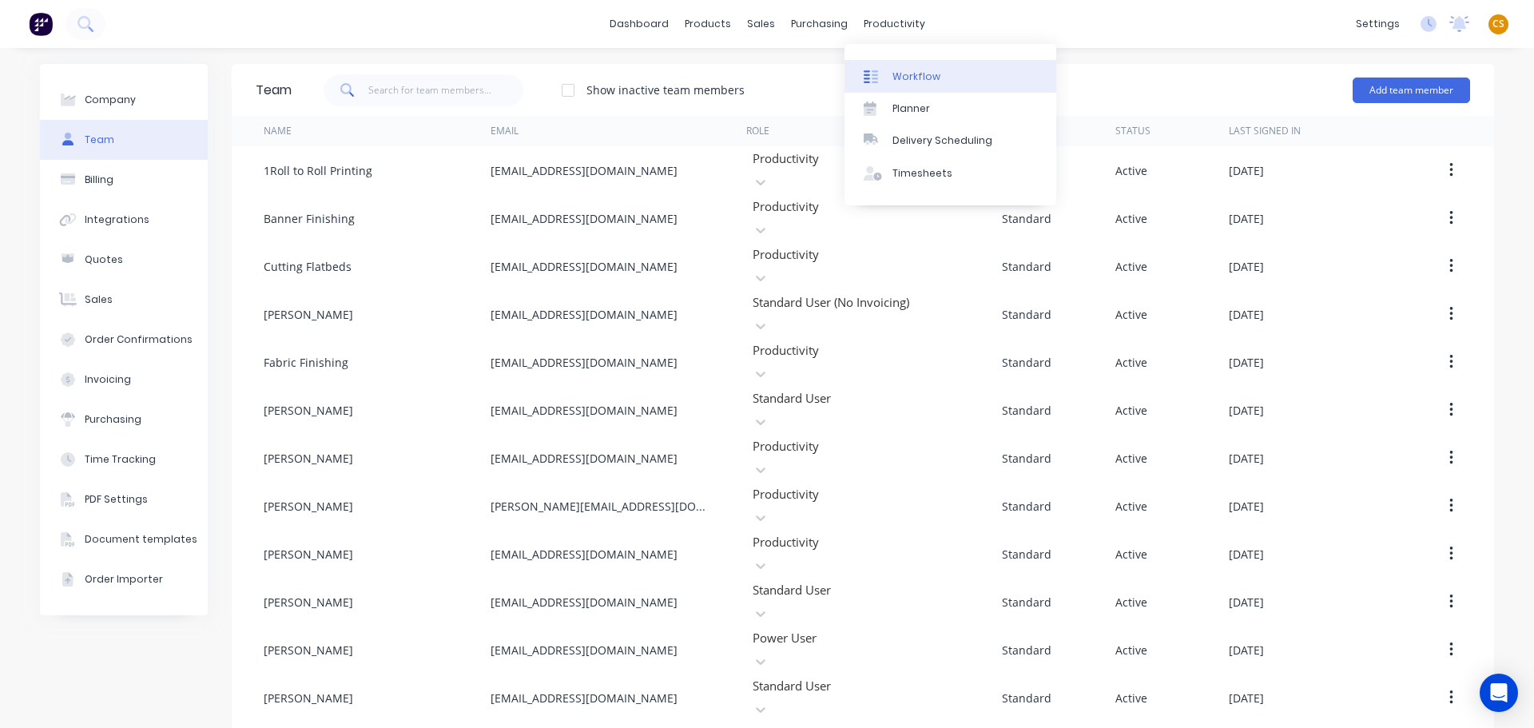
click at [920, 78] on div "Workflow" at bounding box center [917, 77] width 48 height 14
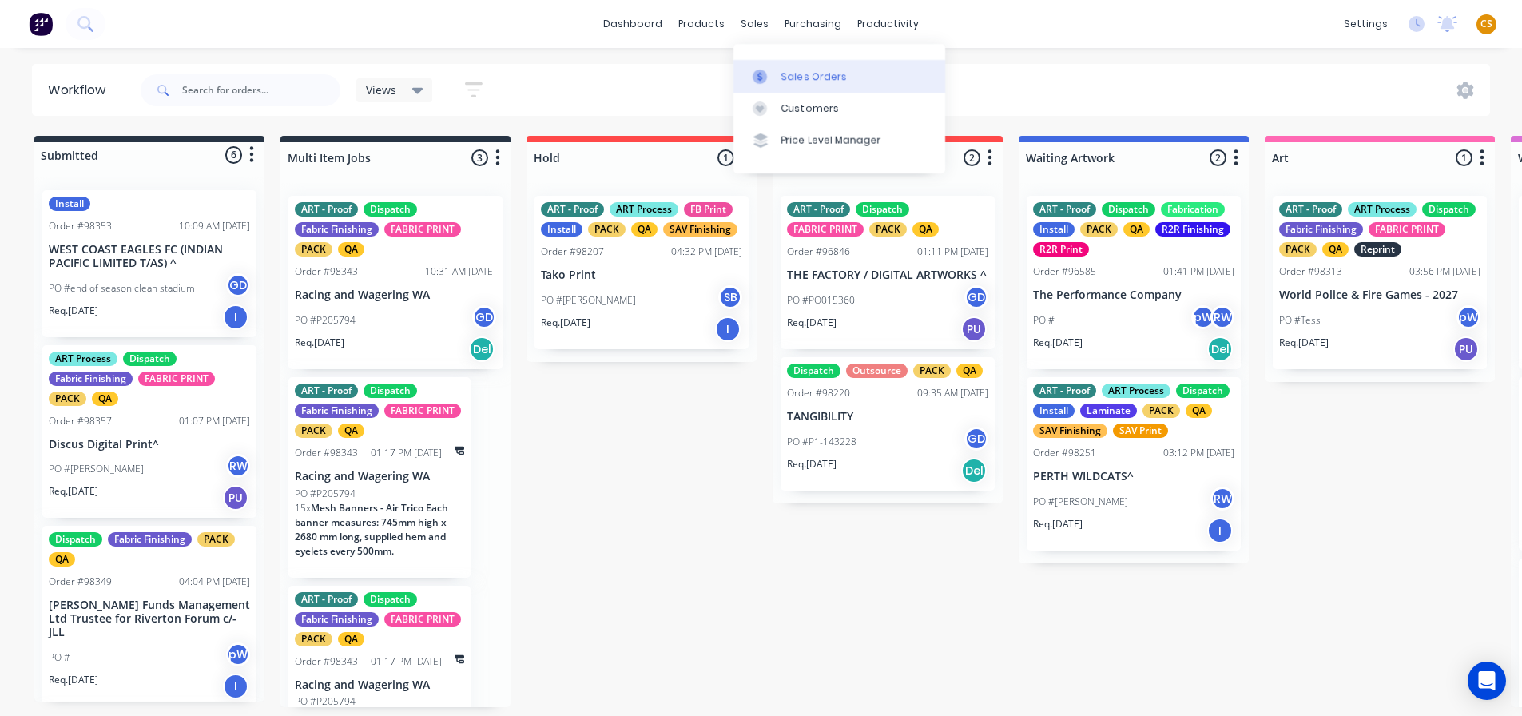
click at [792, 73] on div "Sales Orders" at bounding box center [815, 77] width 66 height 14
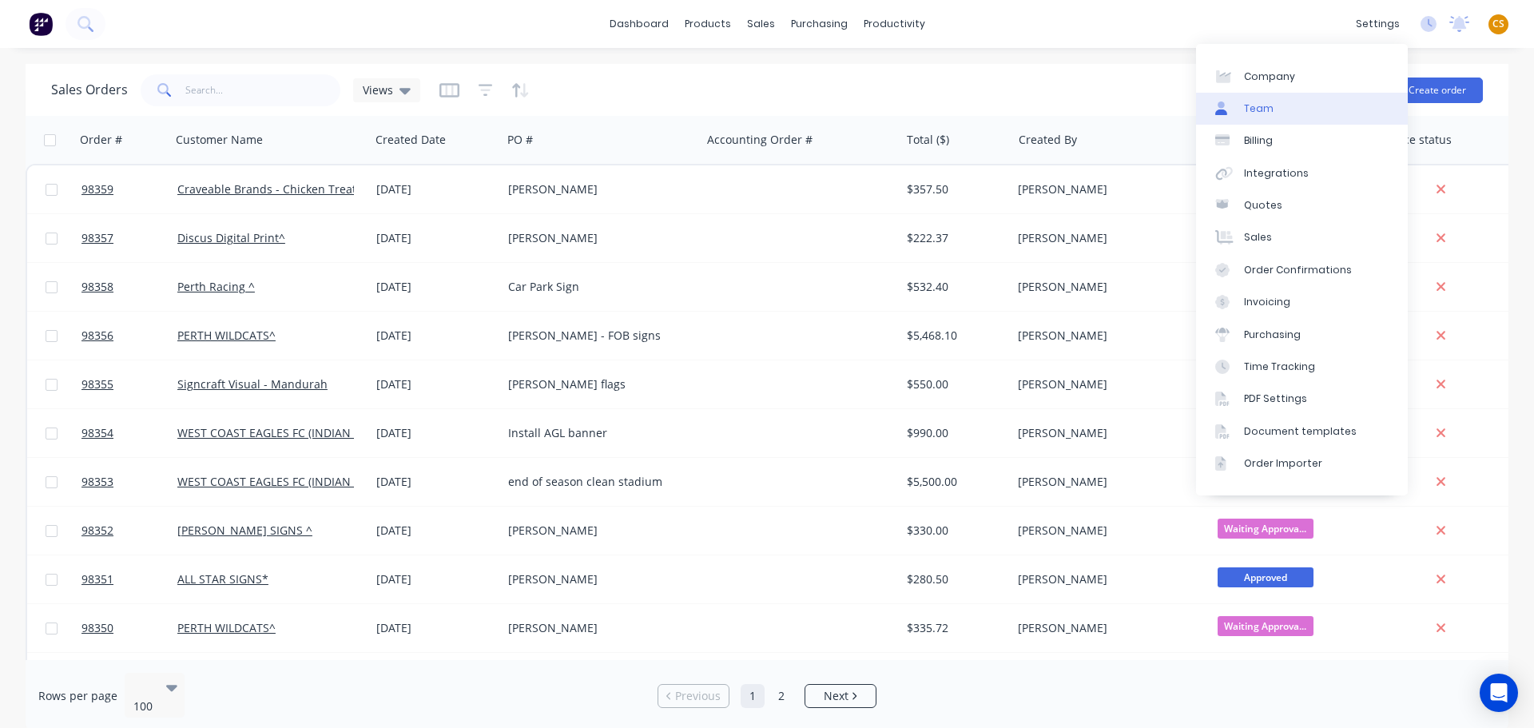
click at [1277, 105] on link "Team" at bounding box center [1302, 109] width 212 height 32
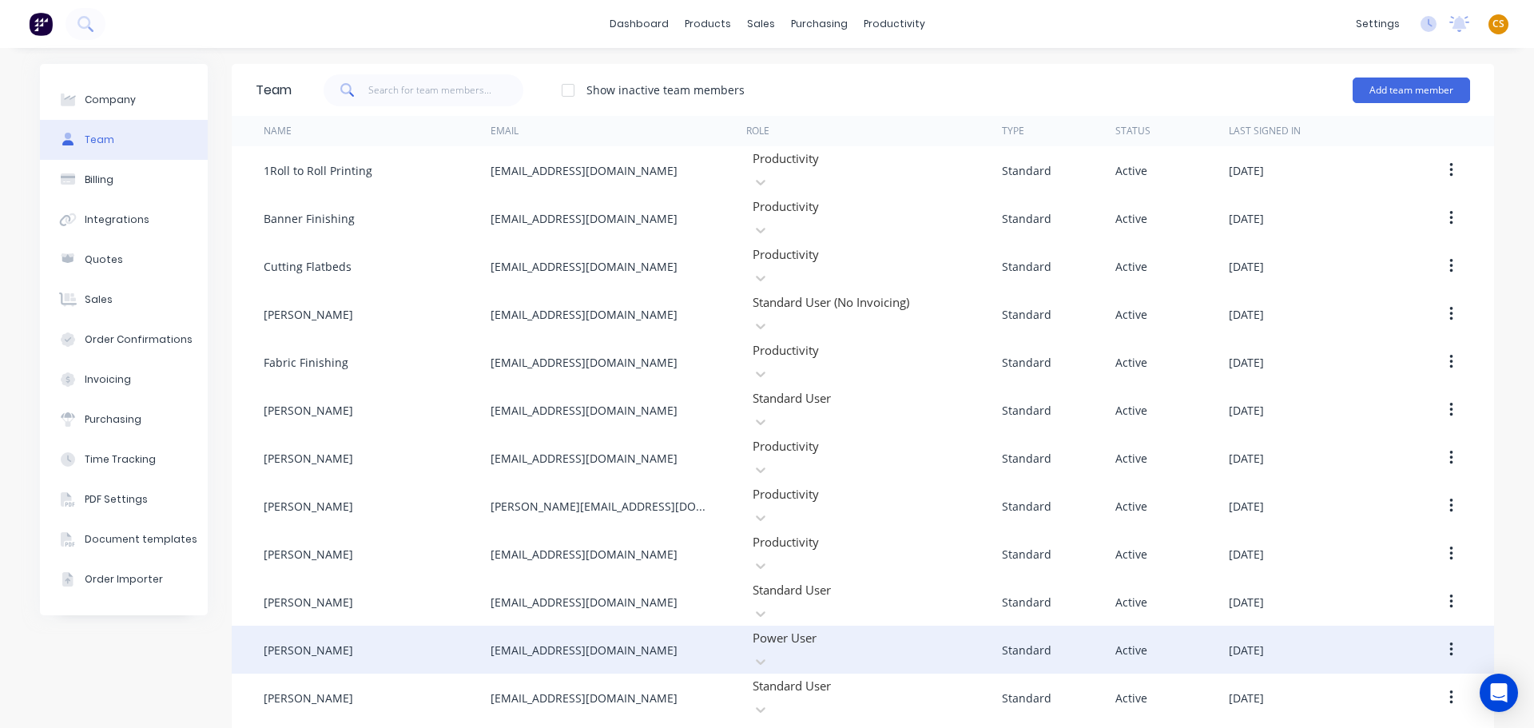
drag, startPoint x: 617, startPoint y: 563, endPoint x: 452, endPoint y: 568, distance: 165.5
click at [452, 626] on div "[PERSON_NAME] [EMAIL_ADDRESS][DOMAIN_NAME] Power User Standard Active [DATE]" at bounding box center [863, 650] width 1263 height 48
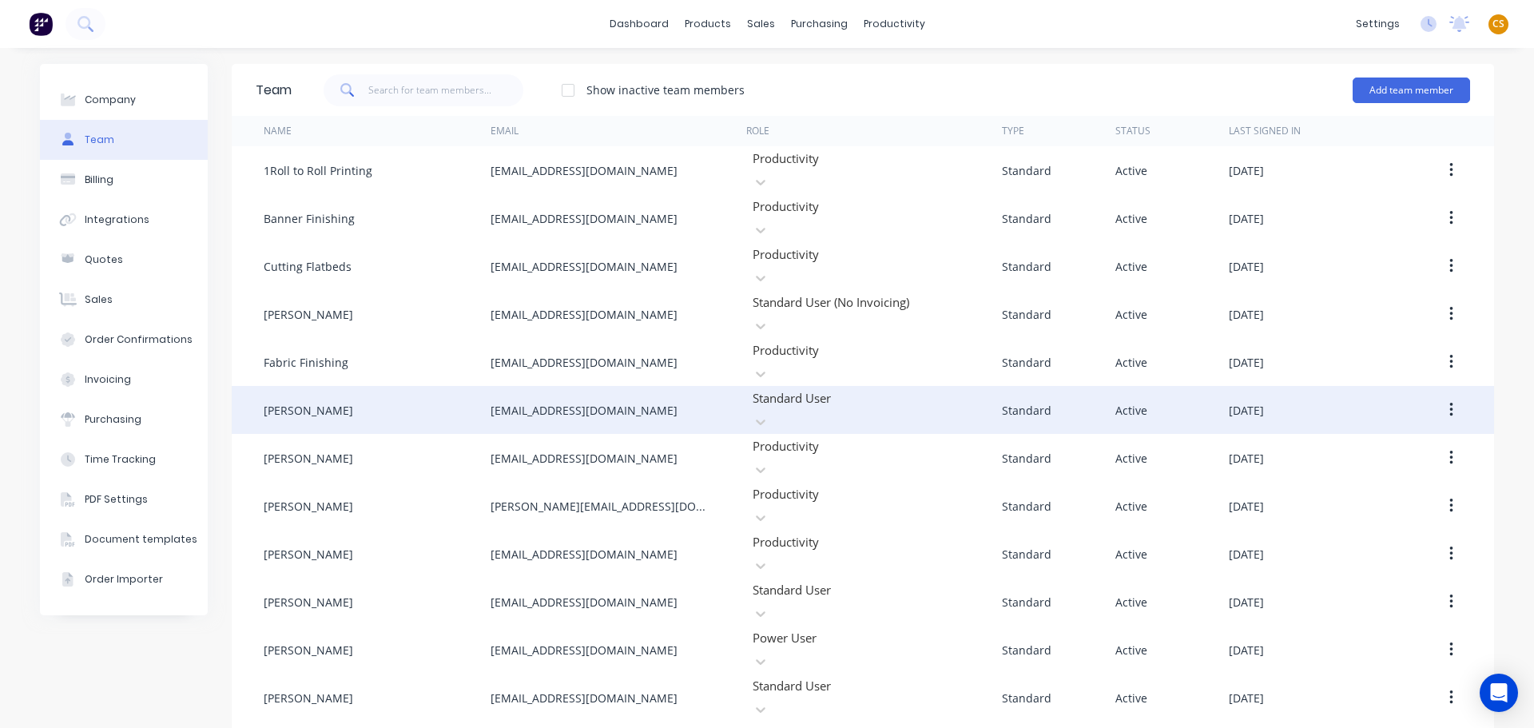
copy div "[EMAIL_ADDRESS][DOMAIN_NAME]"
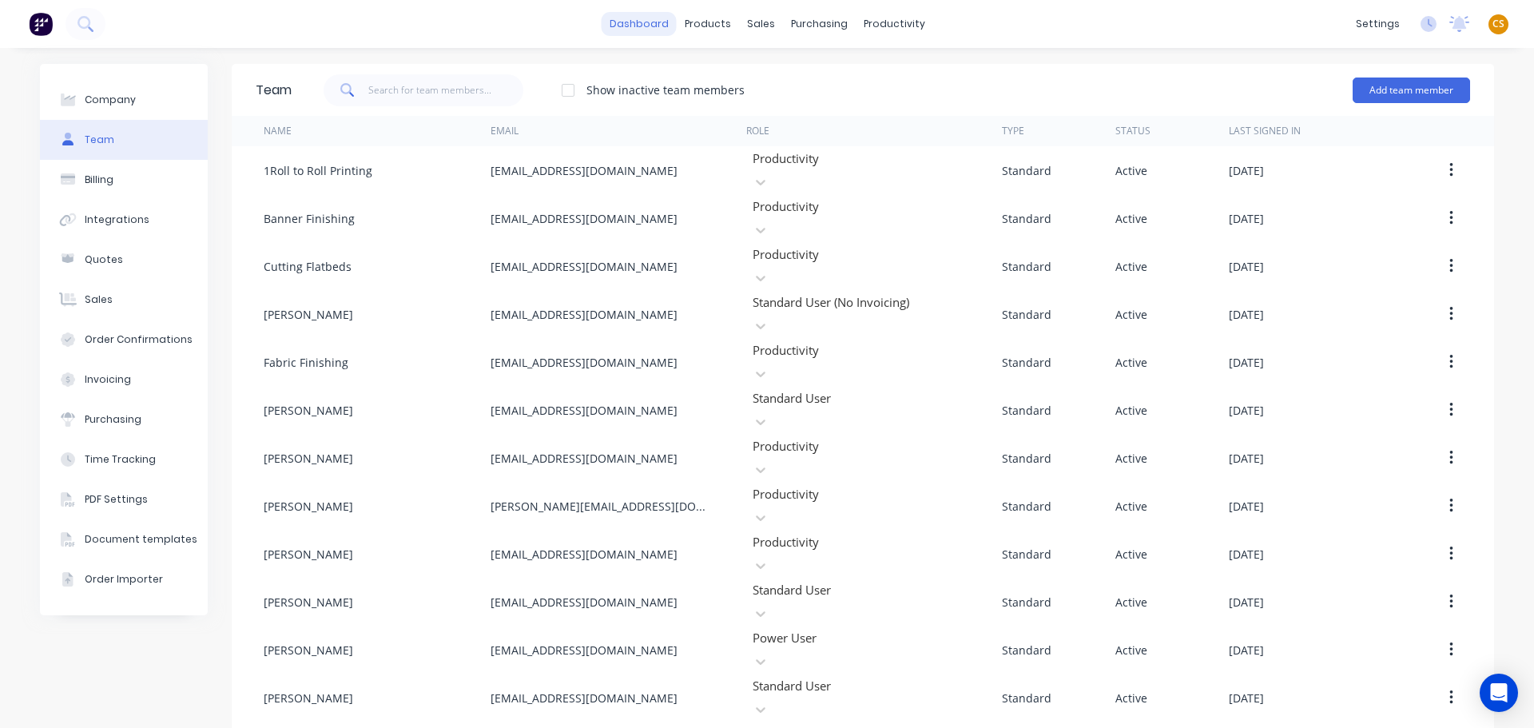
click at [634, 23] on link "dashboard" at bounding box center [639, 24] width 75 height 24
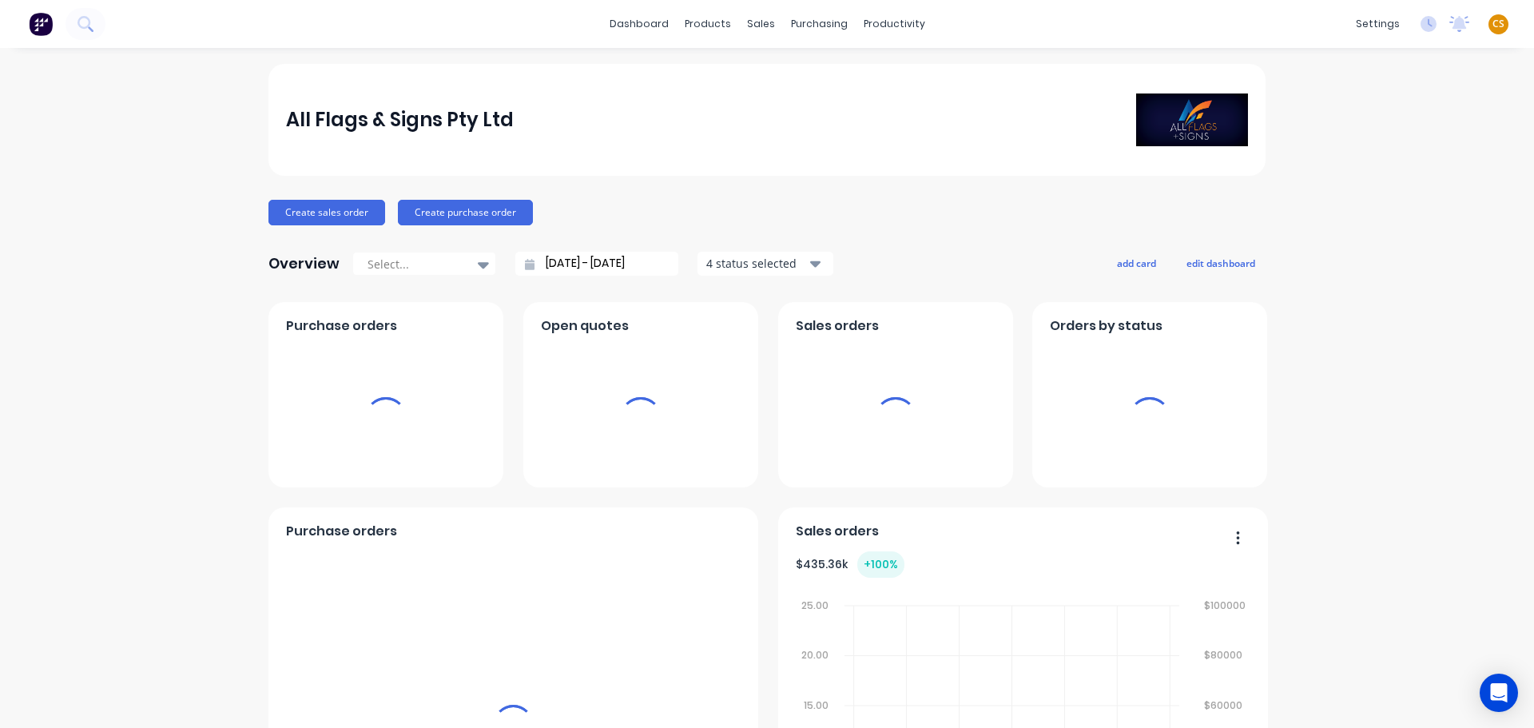
click at [1493, 25] on span "CS" at bounding box center [1499, 24] width 12 height 14
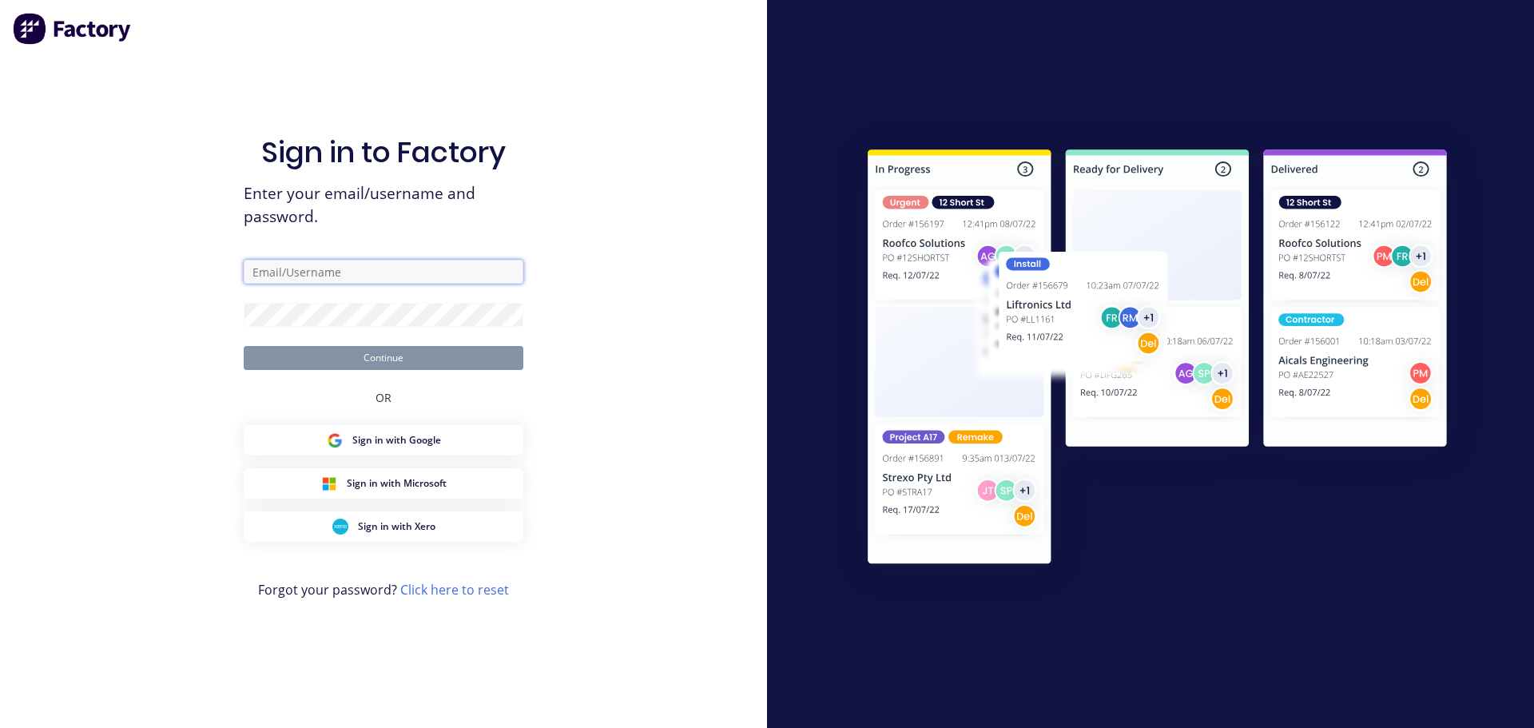
click at [281, 274] on input "text" at bounding box center [384, 272] width 280 height 24
type input "[PERSON_NAME][EMAIL_ADDRESS][DOMAIN_NAME]"
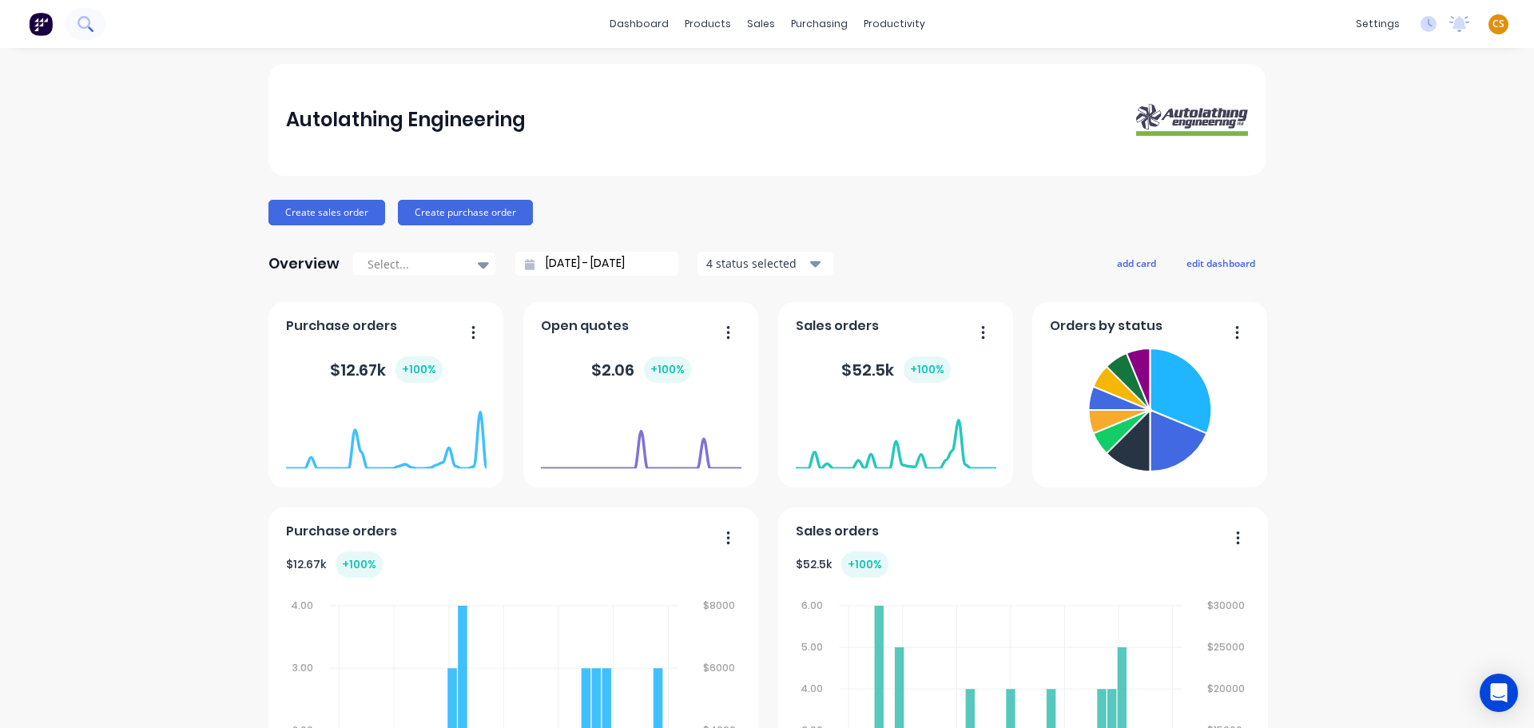
click at [84, 26] on icon at bounding box center [85, 23] width 15 height 15
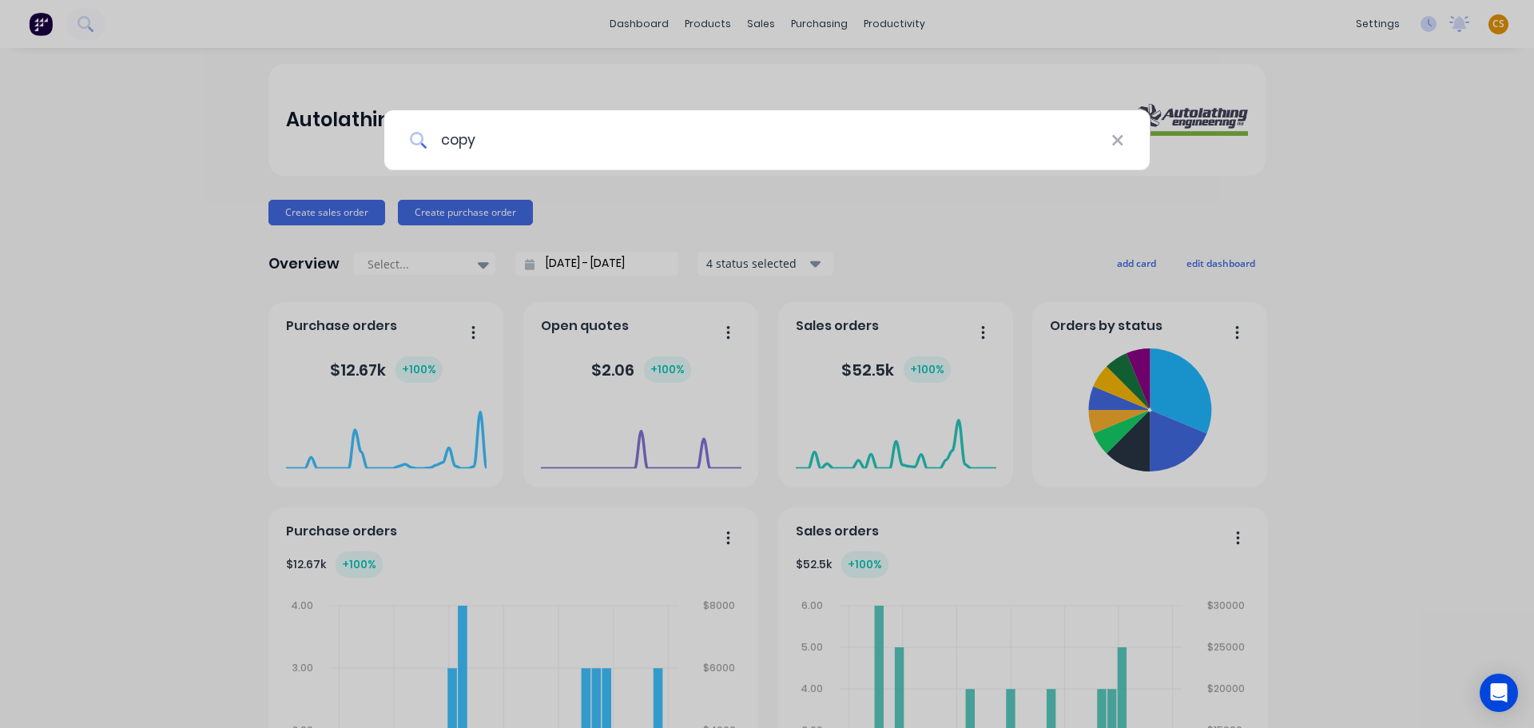
drag, startPoint x: 453, startPoint y: 133, endPoint x: 509, endPoint y: 102, distance: 63.7
click at [452, 133] on input "copy" at bounding box center [770, 140] width 684 height 60
click at [107, 367] on div "copy" at bounding box center [767, 364] width 1534 height 728
click at [499, 145] on div "Autolathing Engineering" at bounding box center [767, 120] width 997 height 112
